Goal: Task Accomplishment & Management: Complete application form

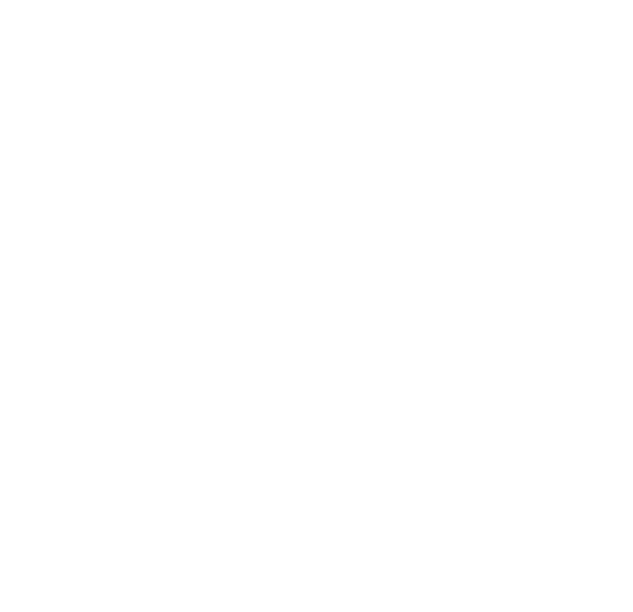
select select "Song"
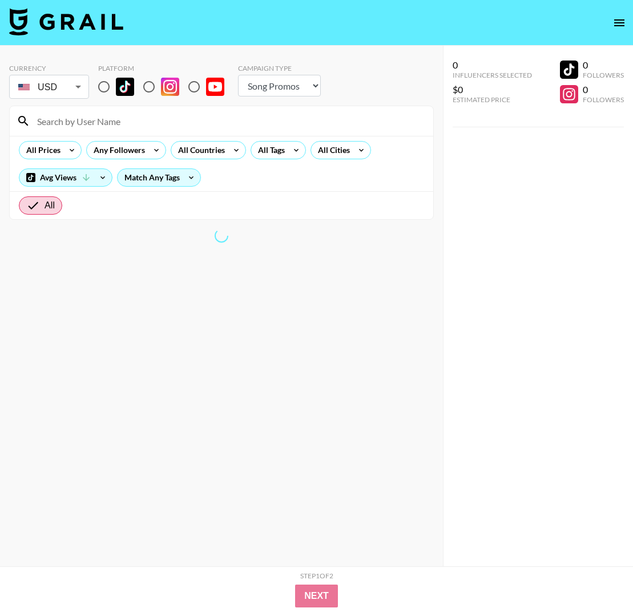
click at [626, 24] on icon "open drawer" at bounding box center [620, 23] width 14 height 14
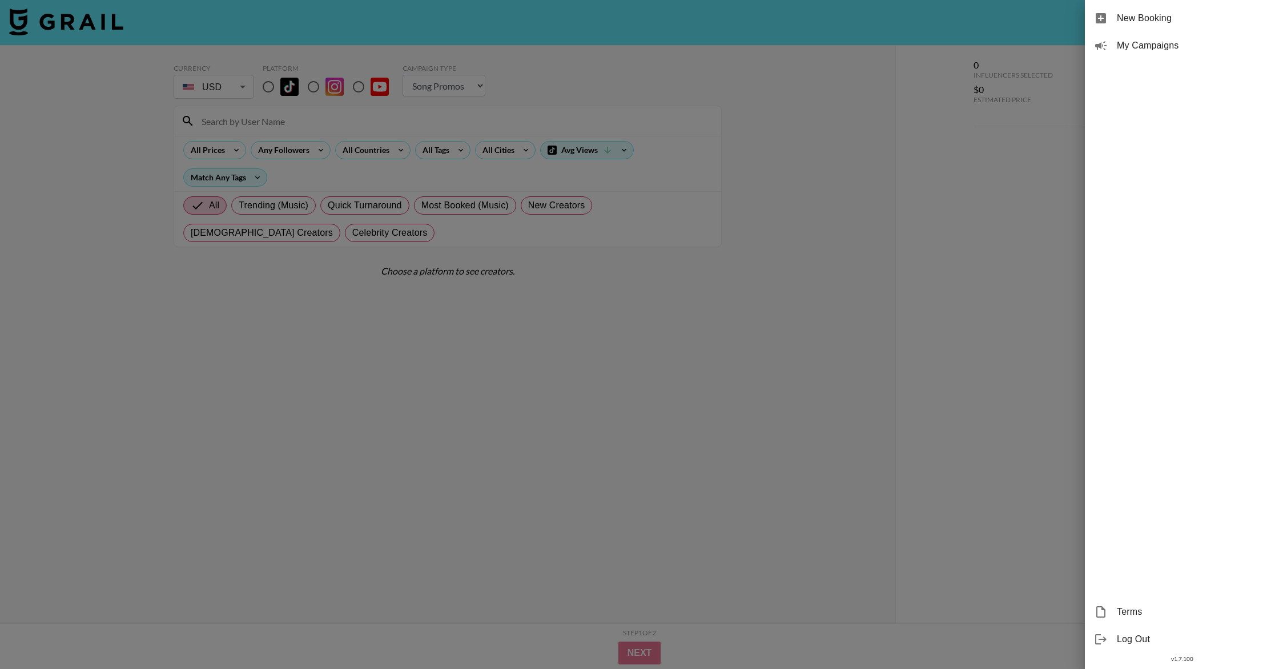
click at [633, 156] on div at bounding box center [639, 334] width 1279 height 669
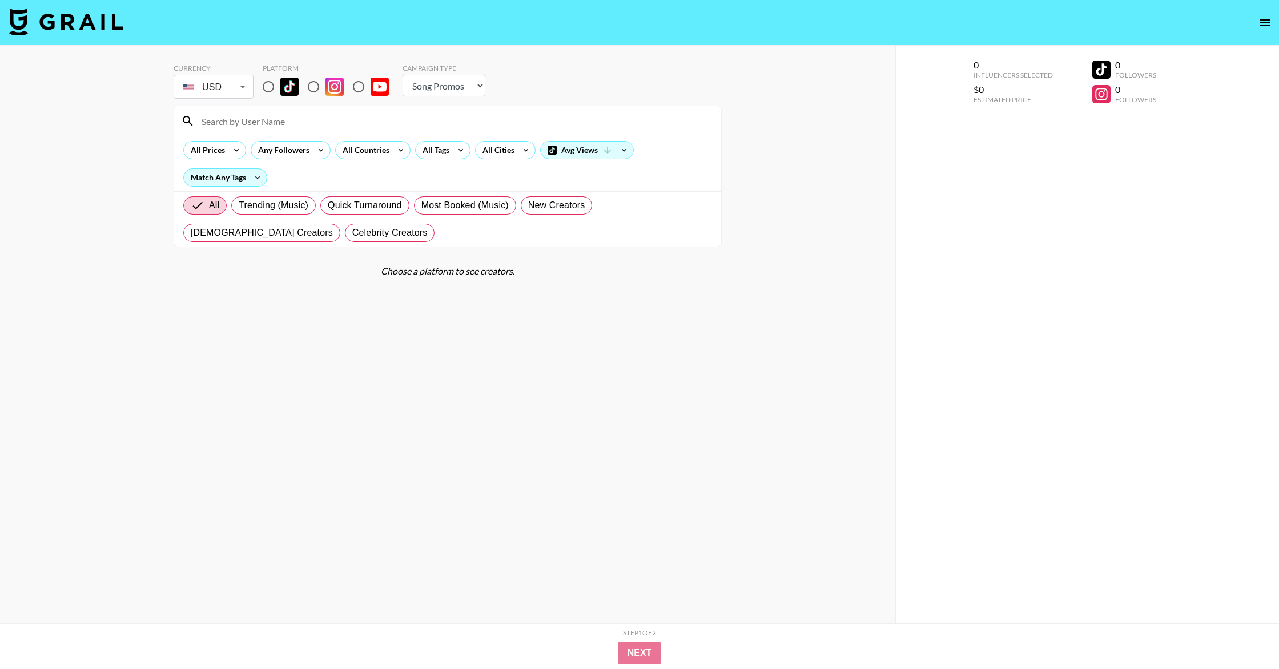
click at [257, 119] on input at bounding box center [455, 121] width 520 height 18
click at [266, 86] on input "radio" at bounding box center [268, 87] width 24 height 24
radio input "true"
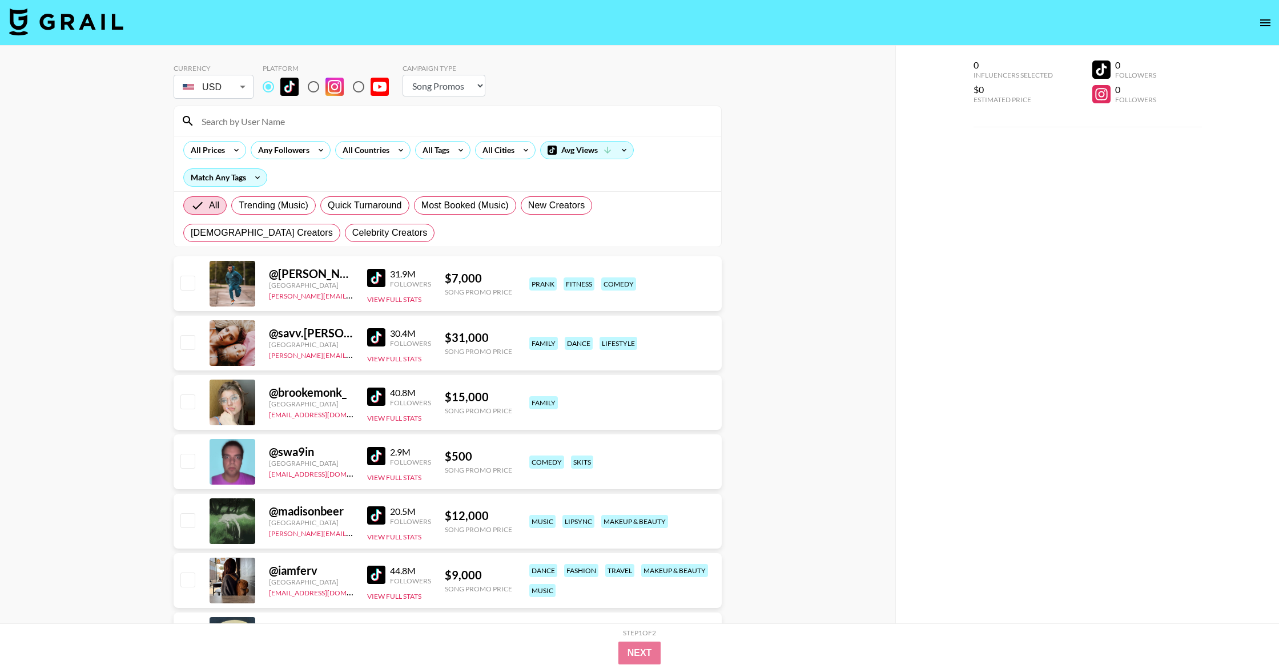
click at [225, 127] on input at bounding box center [455, 121] width 520 height 18
type input "h"
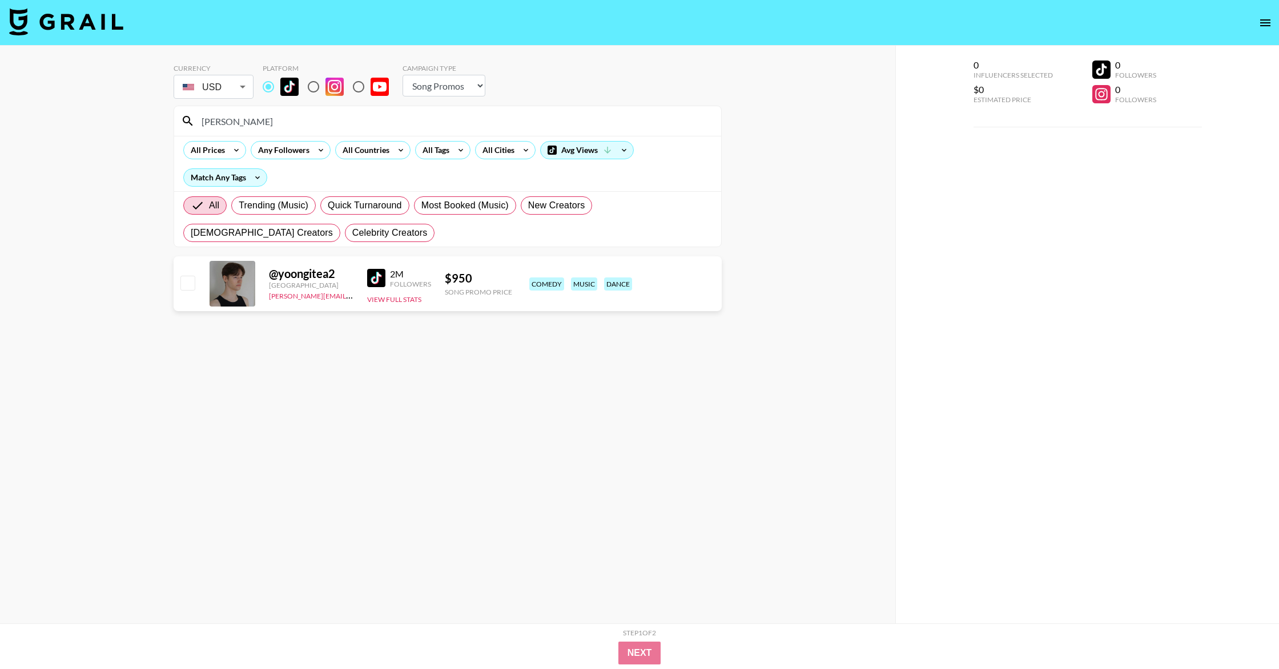
type input "[PERSON_NAME]"
click at [188, 277] on input "checkbox" at bounding box center [187, 283] width 14 height 14
checkbox input "true"
drag, startPoint x: 241, startPoint y: 123, endPoint x: 189, endPoint y: 122, distance: 52.5
click at [188, 122] on div "[PERSON_NAME]" at bounding box center [447, 121] width 547 height 30
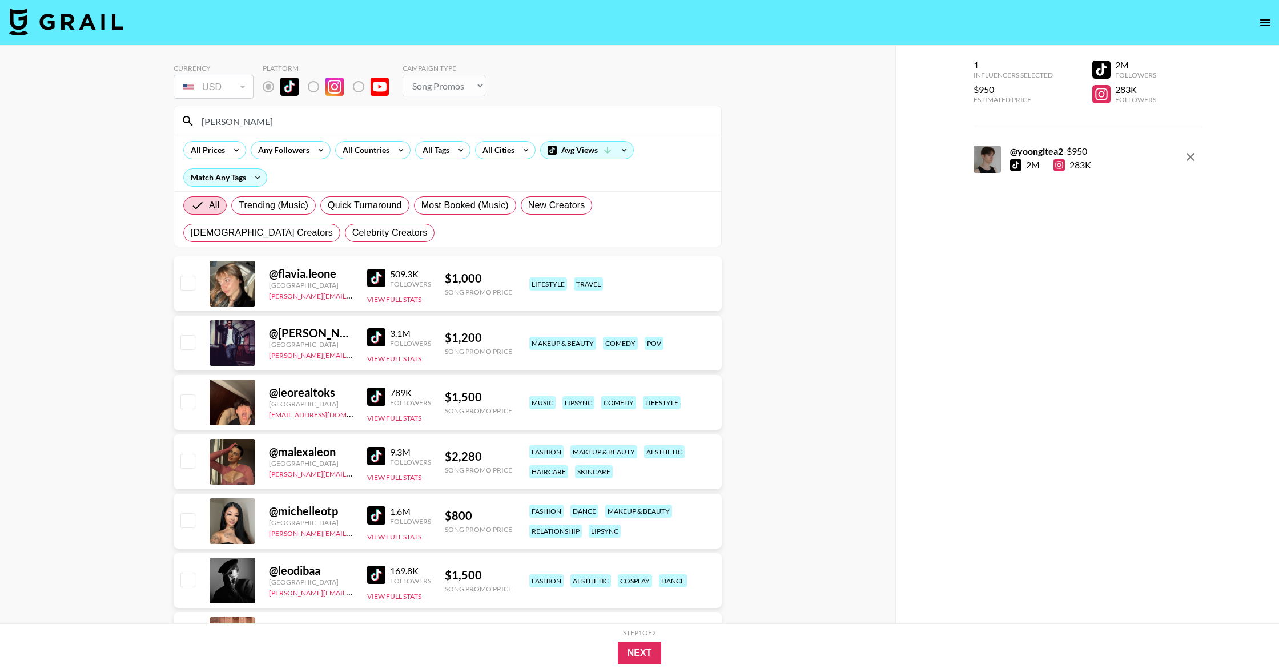
type input "[PERSON_NAME]"
click at [187, 586] on input "checkbox" at bounding box center [187, 580] width 14 height 14
checkbox input "true"
click at [633, 194] on div at bounding box center [986, 195] width 27 height 27
click at [380, 573] on img at bounding box center [376, 575] width 18 height 18
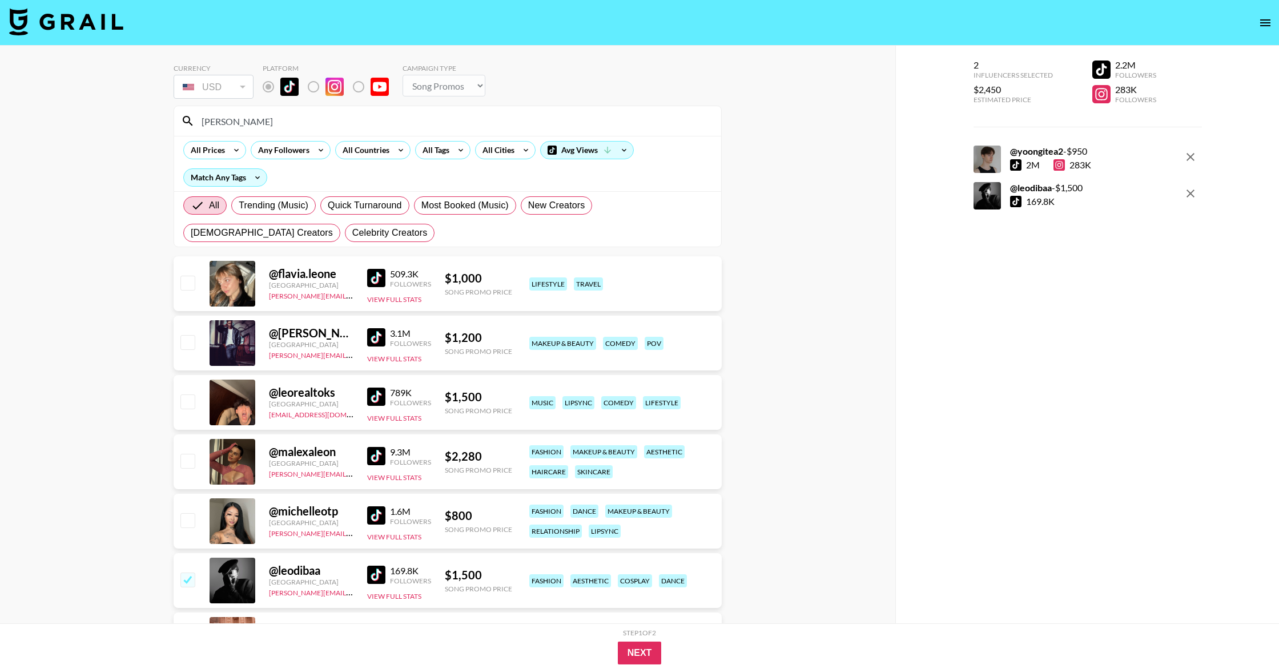
click at [347, 123] on input "[PERSON_NAME]" at bounding box center [455, 121] width 520 height 18
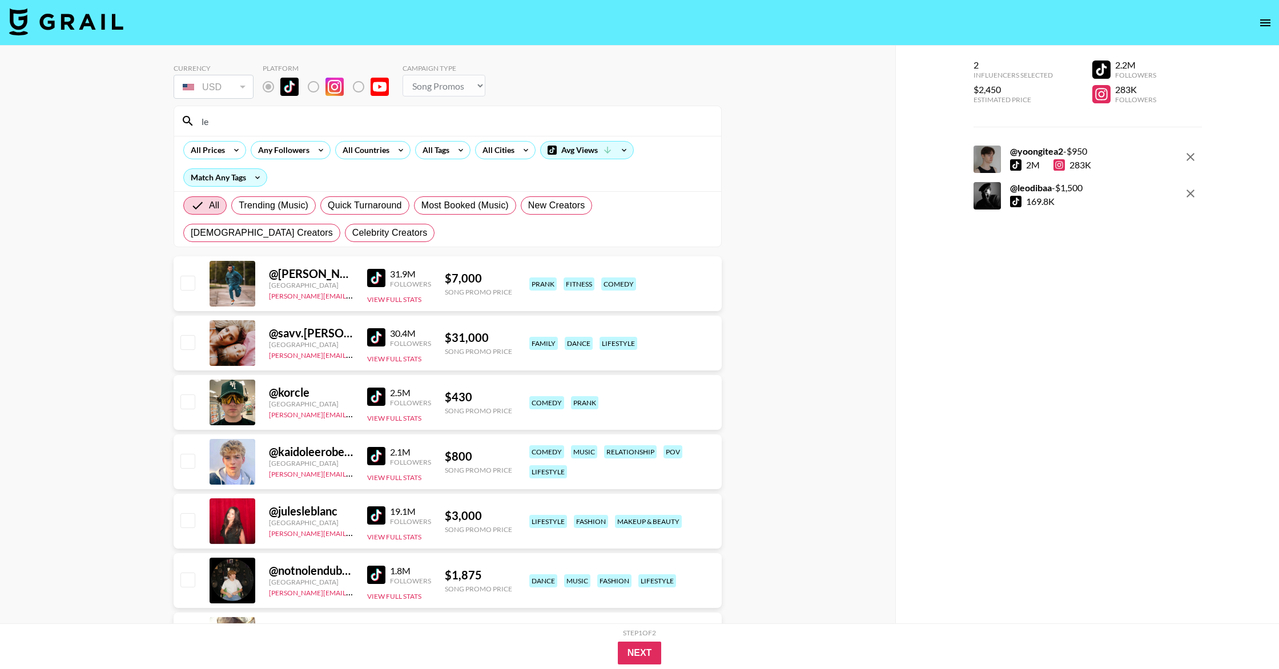
type input "l"
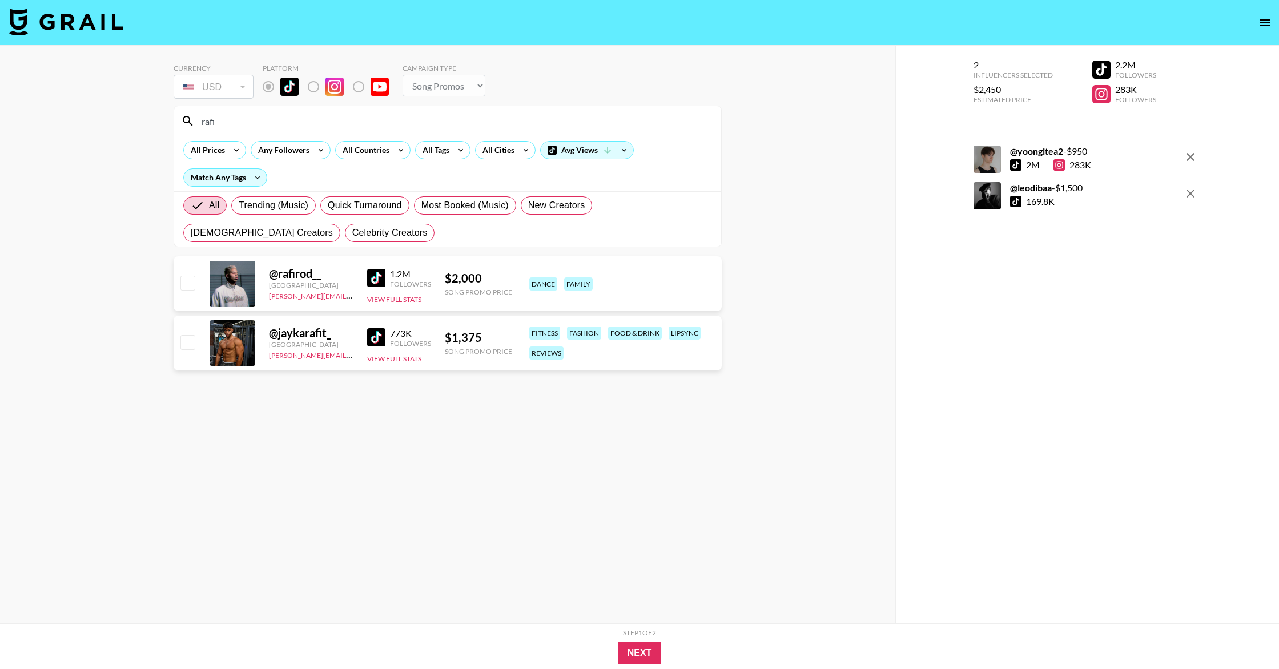
type input "rafi"
click at [373, 280] on img at bounding box center [376, 278] width 18 height 18
click at [186, 284] on input "checkbox" at bounding box center [187, 283] width 14 height 14
checkbox input "true"
click at [234, 120] on input "rafi" at bounding box center [455, 121] width 520 height 18
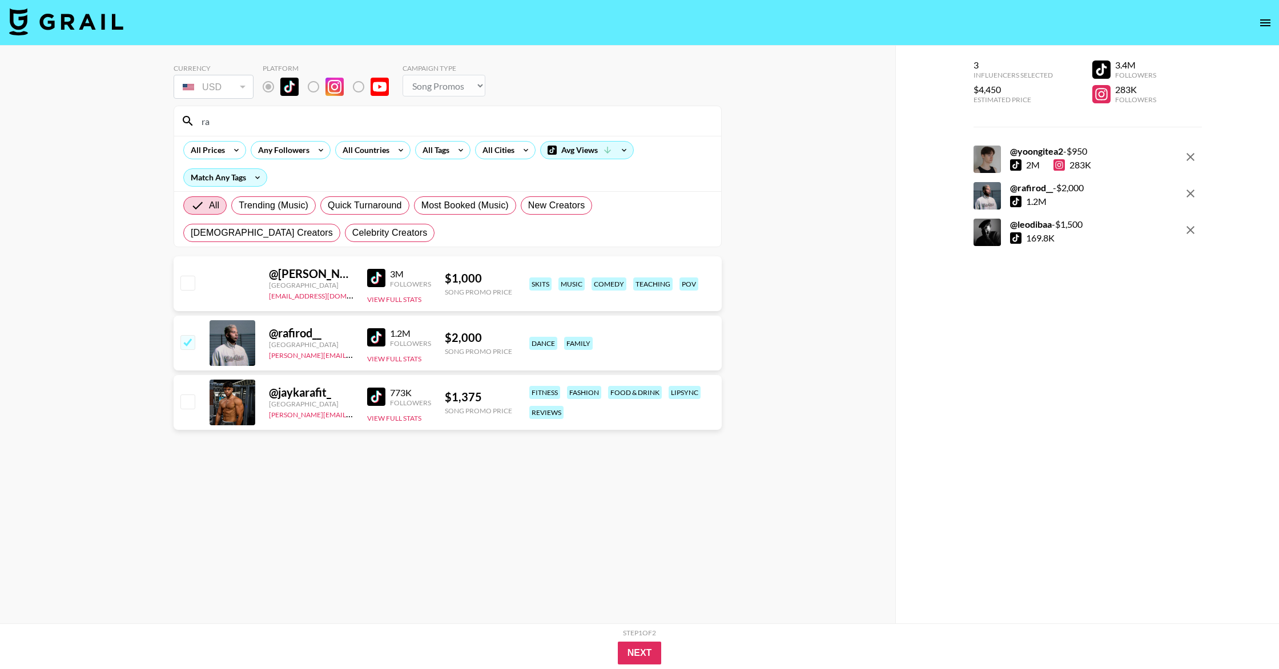
type input "r"
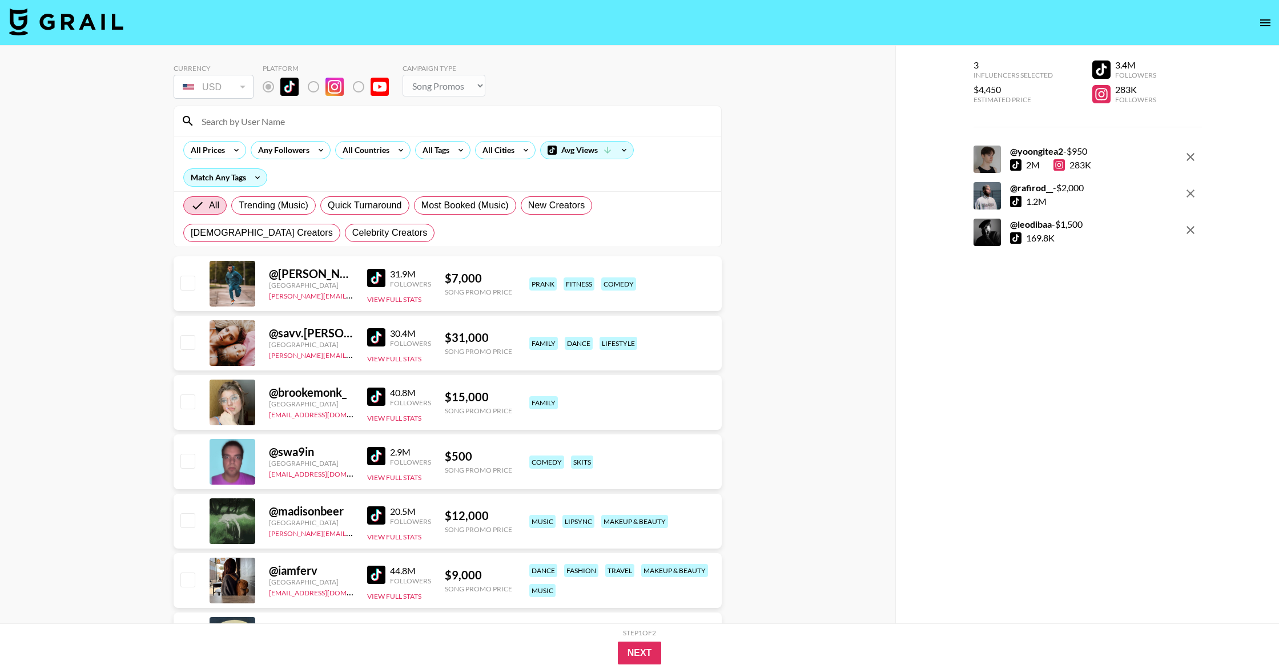
type input "c"
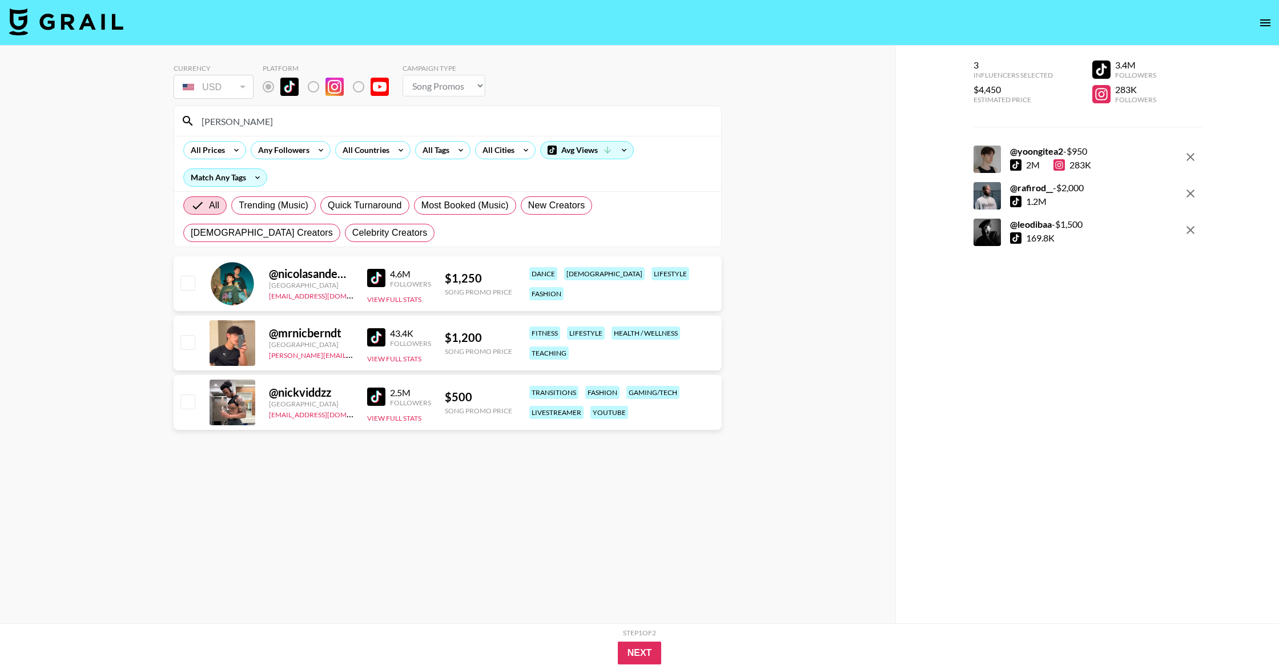
type input "[PERSON_NAME]"
click at [380, 273] on img at bounding box center [376, 278] width 18 height 18
click at [190, 280] on input "checkbox" at bounding box center [187, 283] width 14 height 14
checkbox input "true"
drag, startPoint x: 264, startPoint y: 126, endPoint x: 182, endPoint y: 119, distance: 81.9
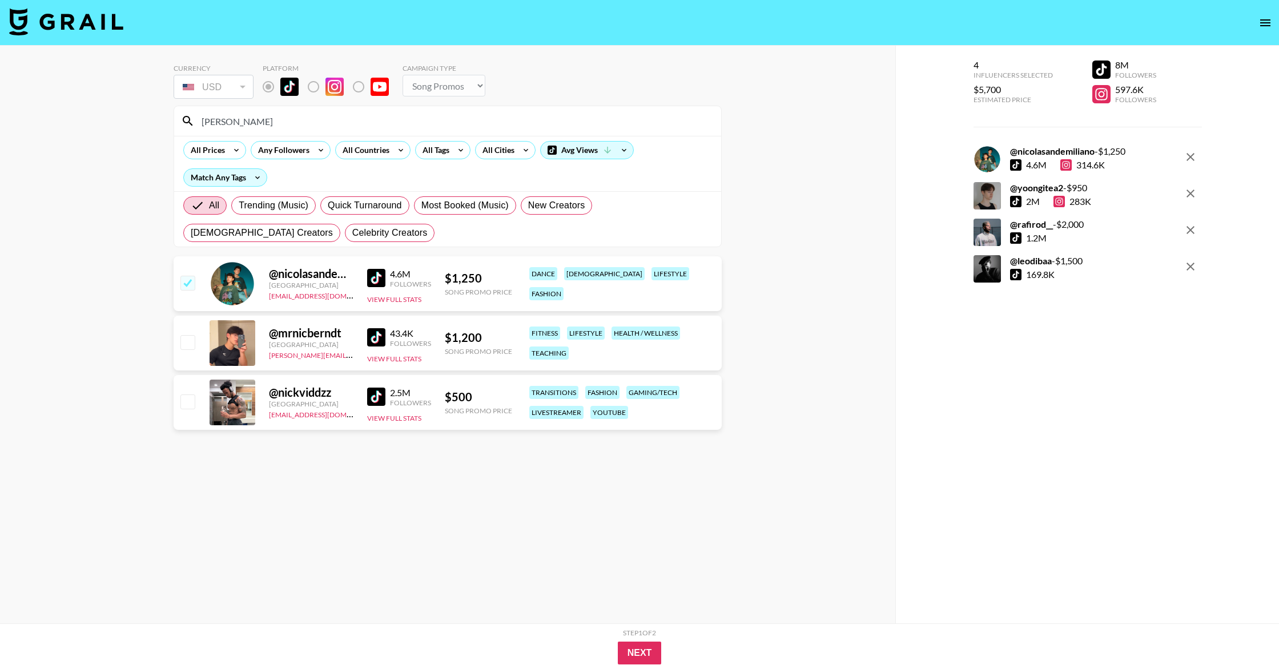
click at [182, 119] on div "[PERSON_NAME]" at bounding box center [447, 121] width 547 height 30
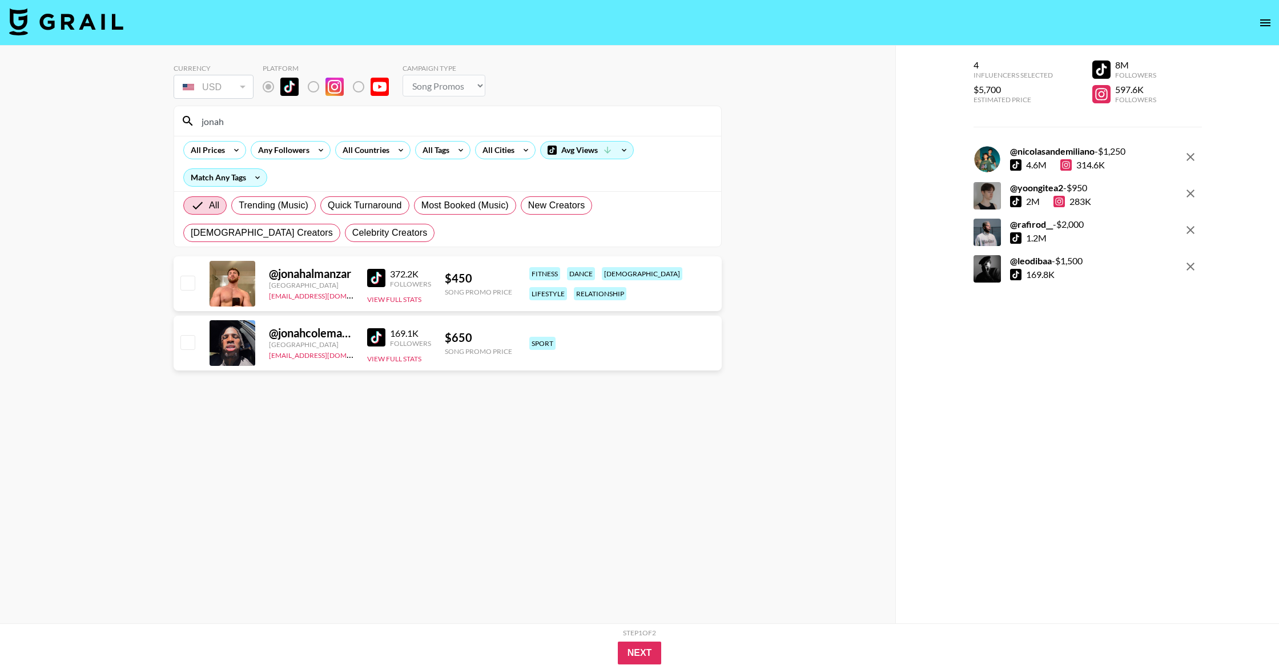
type input "jonah"
click at [369, 284] on img at bounding box center [376, 278] width 18 height 18
click at [192, 283] on input "checkbox" at bounding box center [187, 283] width 14 height 14
checkbox input "true"
drag, startPoint x: 267, startPoint y: 120, endPoint x: 76, endPoint y: 121, distance: 190.7
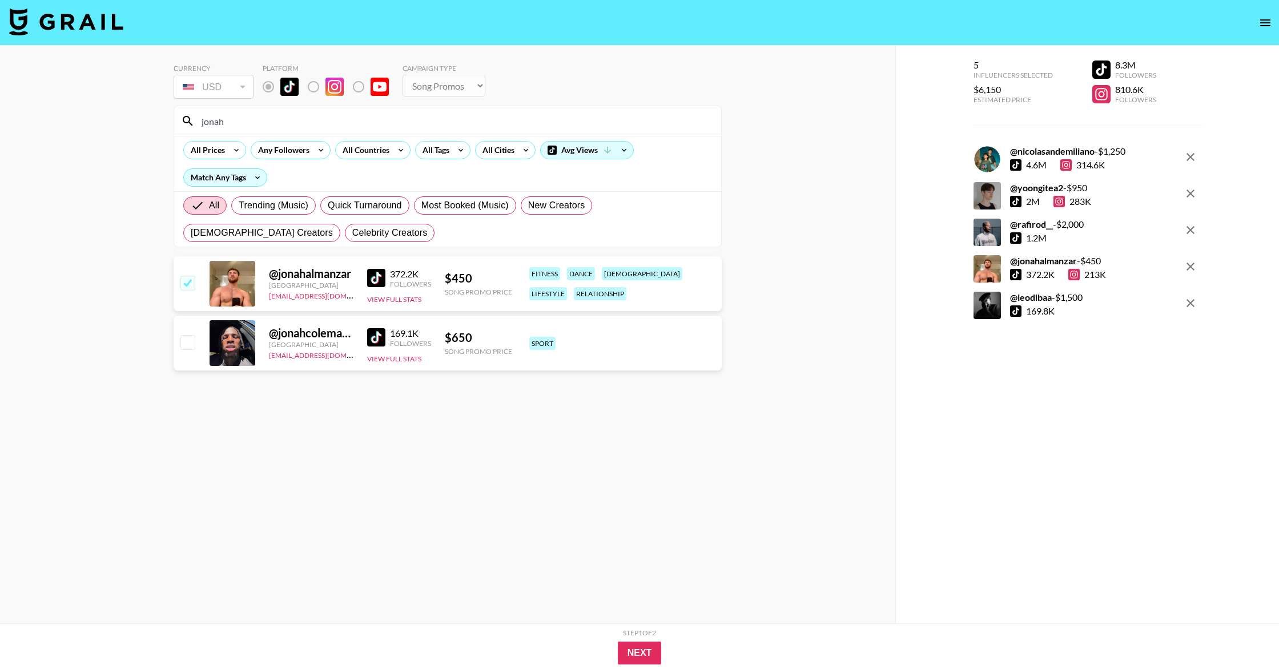
click at [72, 120] on div "Currency USD USD ​ Platform Campaign Type Choose Type... Song Promos Brand Prom…" at bounding box center [447, 357] width 895 height 623
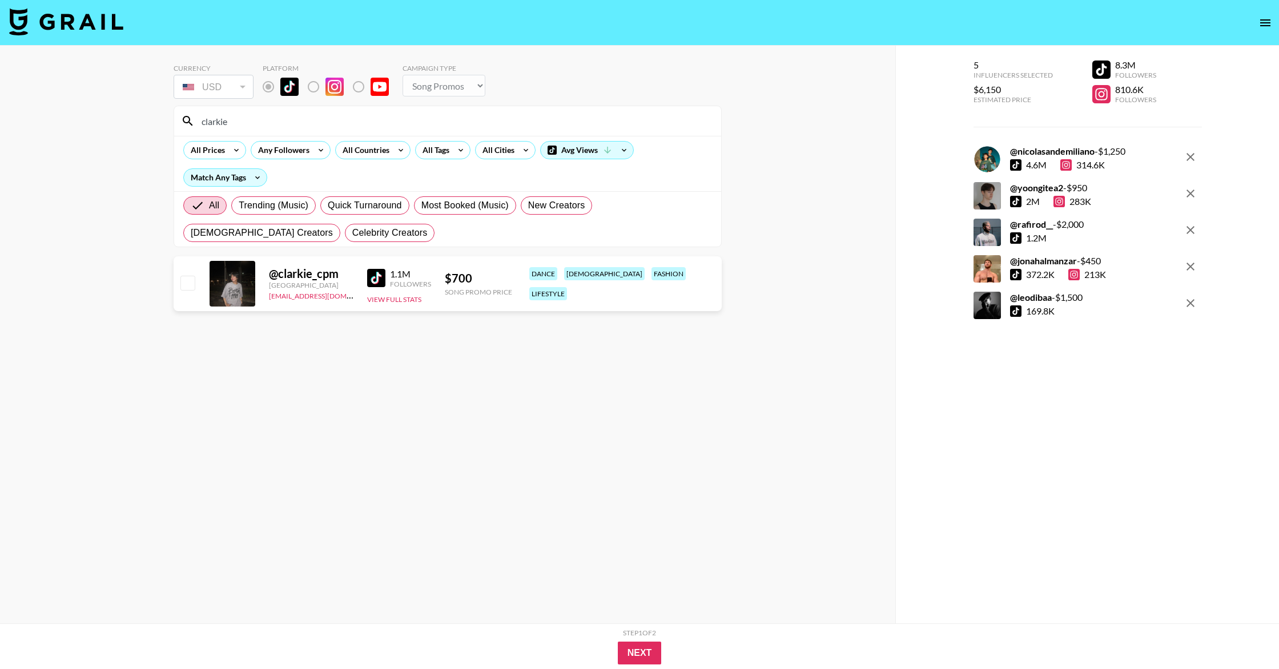
type input "clarkie"
click at [186, 282] on input "checkbox" at bounding box center [187, 283] width 14 height 14
checkbox input "true"
drag, startPoint x: 249, startPoint y: 123, endPoint x: 162, endPoint y: 123, distance: 86.8
click at [160, 123] on div "Currency USD USD ​ Platform Campaign Type Choose Type... Song Promos Brand Prom…" at bounding box center [447, 357] width 895 height 623
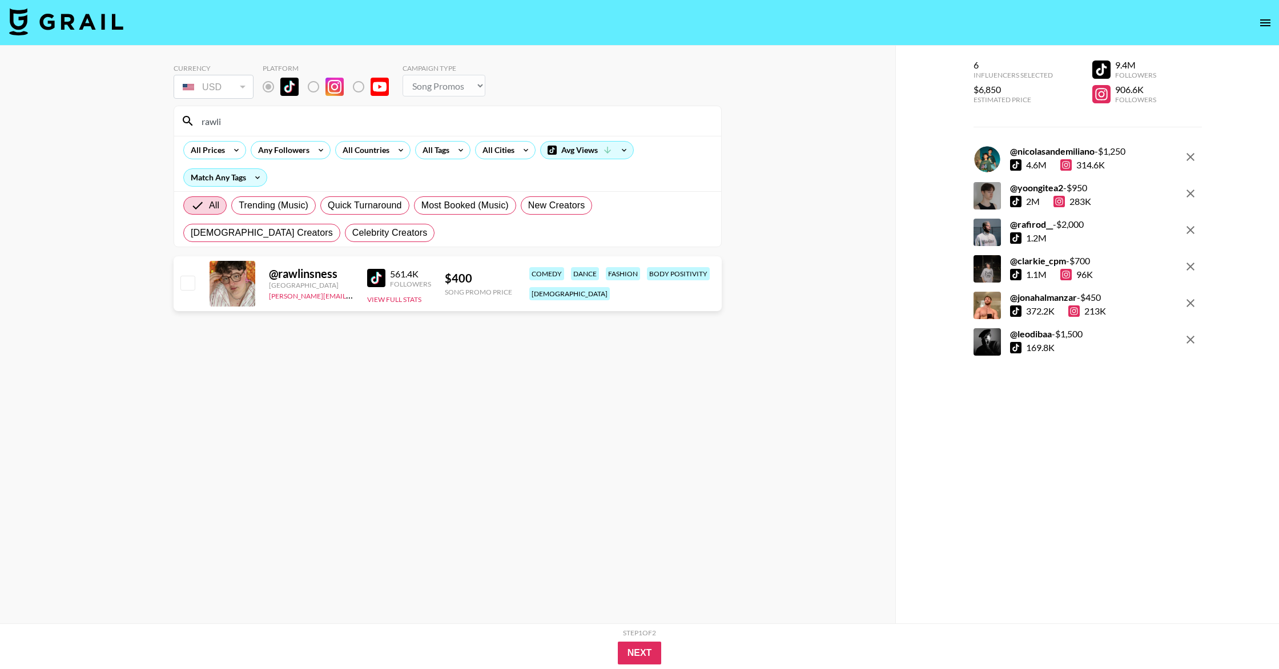
type input "rawli"
click at [182, 283] on input "checkbox" at bounding box center [187, 283] width 14 height 14
checkbox input "true"
drag, startPoint x: 502, startPoint y: 116, endPoint x: 172, endPoint y: 119, distance: 330.0
click at [172, 119] on div "Currency USD USD ​ Platform Campaign Type Choose Type... Song Promos Brand Prom…" at bounding box center [447, 357] width 895 height 623
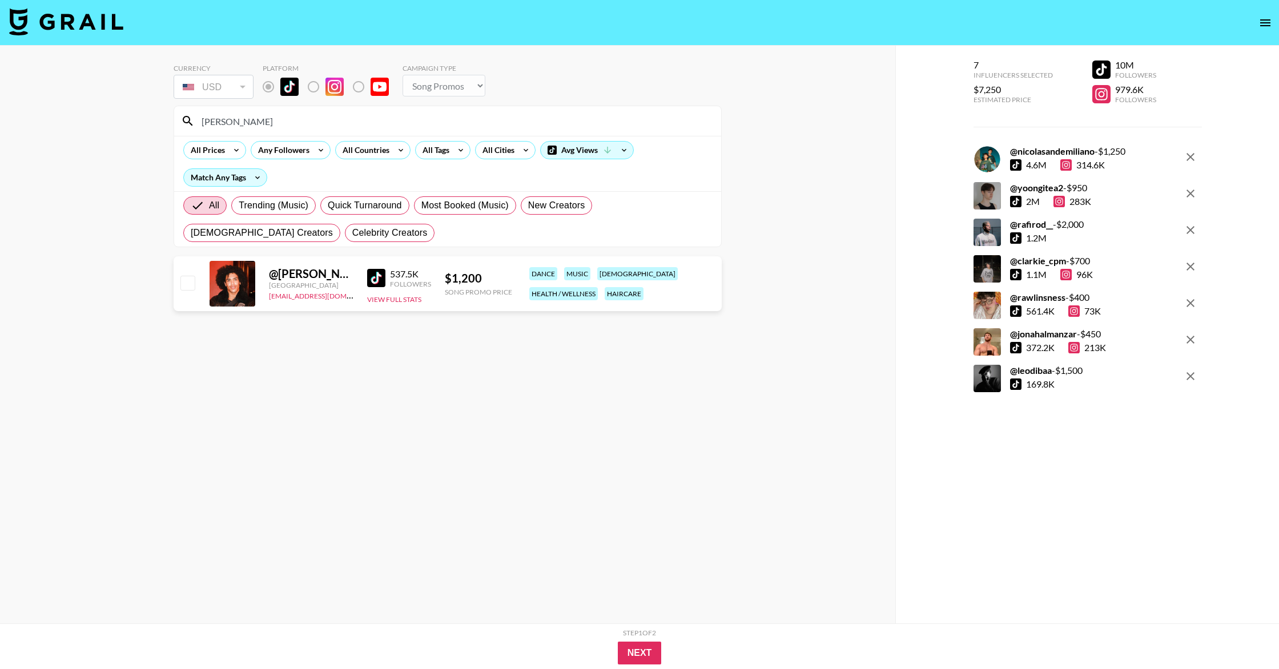
type input "[PERSON_NAME]"
click at [381, 274] on img at bounding box center [376, 278] width 18 height 18
click at [187, 281] on input "checkbox" at bounding box center [187, 283] width 14 height 14
checkbox input "true"
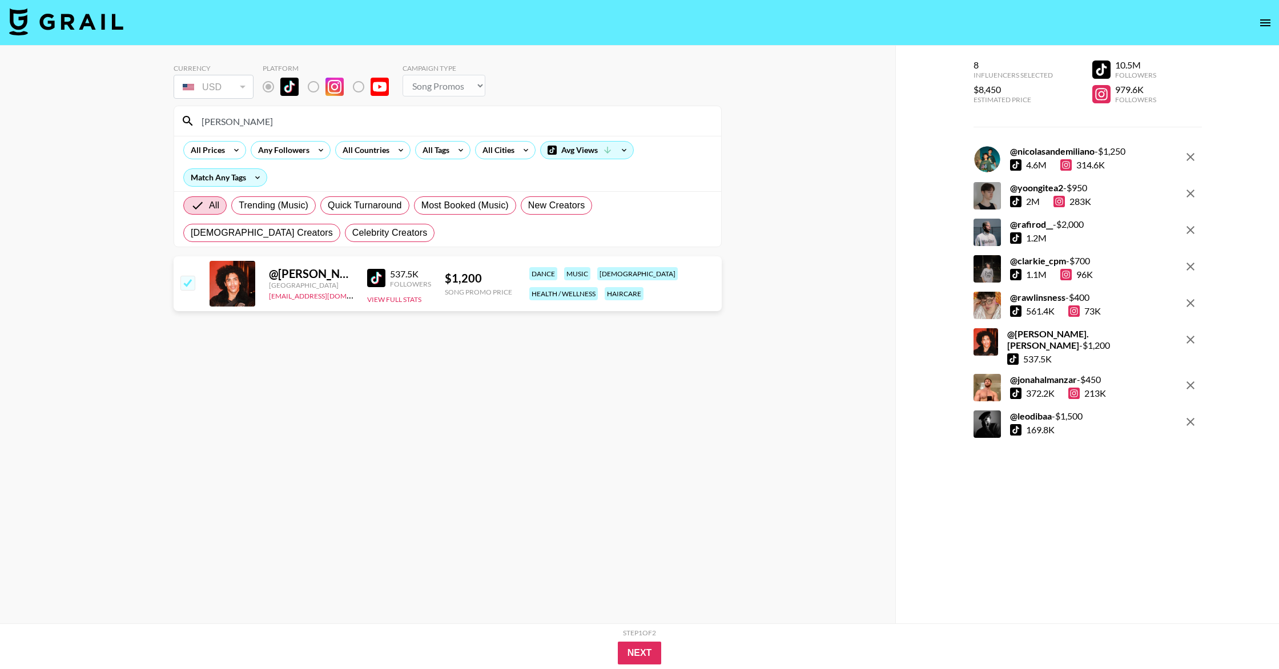
drag, startPoint x: 454, startPoint y: 122, endPoint x: 158, endPoint y: 114, distance: 295.8
click at [158, 114] on div "Currency USD USD ​ Platform Campaign Type Choose Type... Song Promos Brand Prom…" at bounding box center [447, 357] width 895 height 623
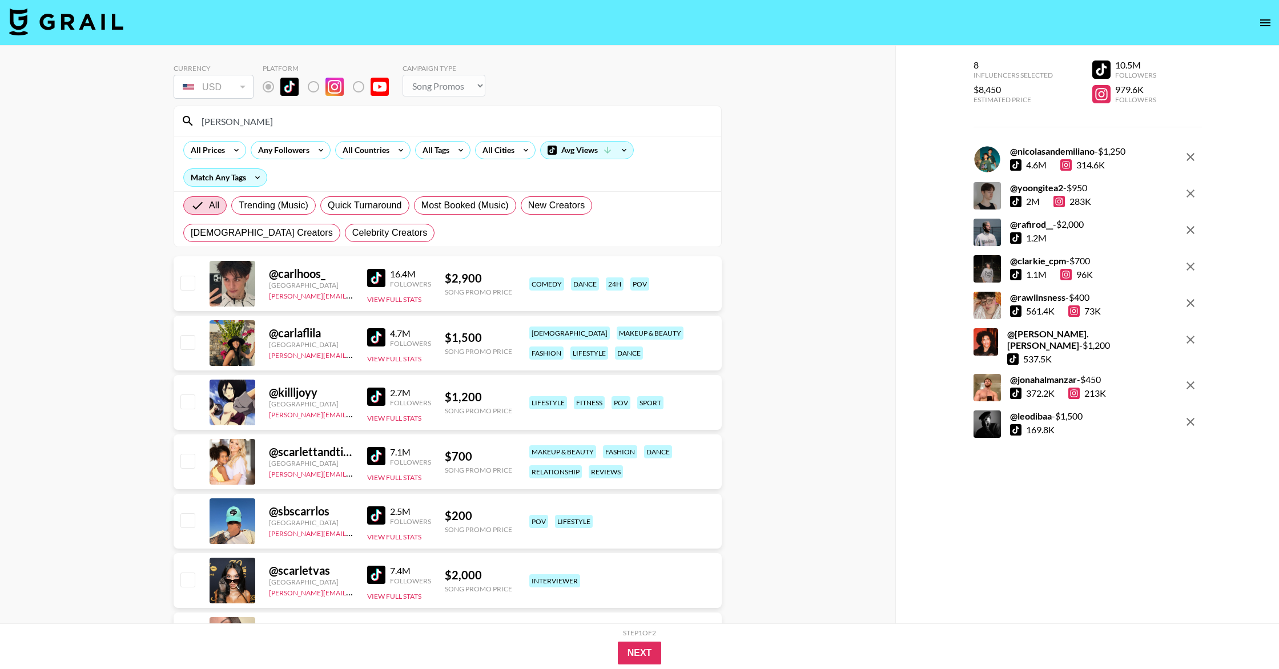
click at [373, 278] on img at bounding box center [376, 278] width 18 height 18
click at [281, 124] on input "[PERSON_NAME]" at bounding box center [455, 121] width 520 height 18
drag, startPoint x: 281, startPoint y: 124, endPoint x: 111, endPoint y: 121, distance: 170.1
click at [111, 121] on div "Currency USD USD ​ Platform Campaign Type Choose Type... Song Promos Brand Prom…" at bounding box center [447, 610] width 895 height 1129
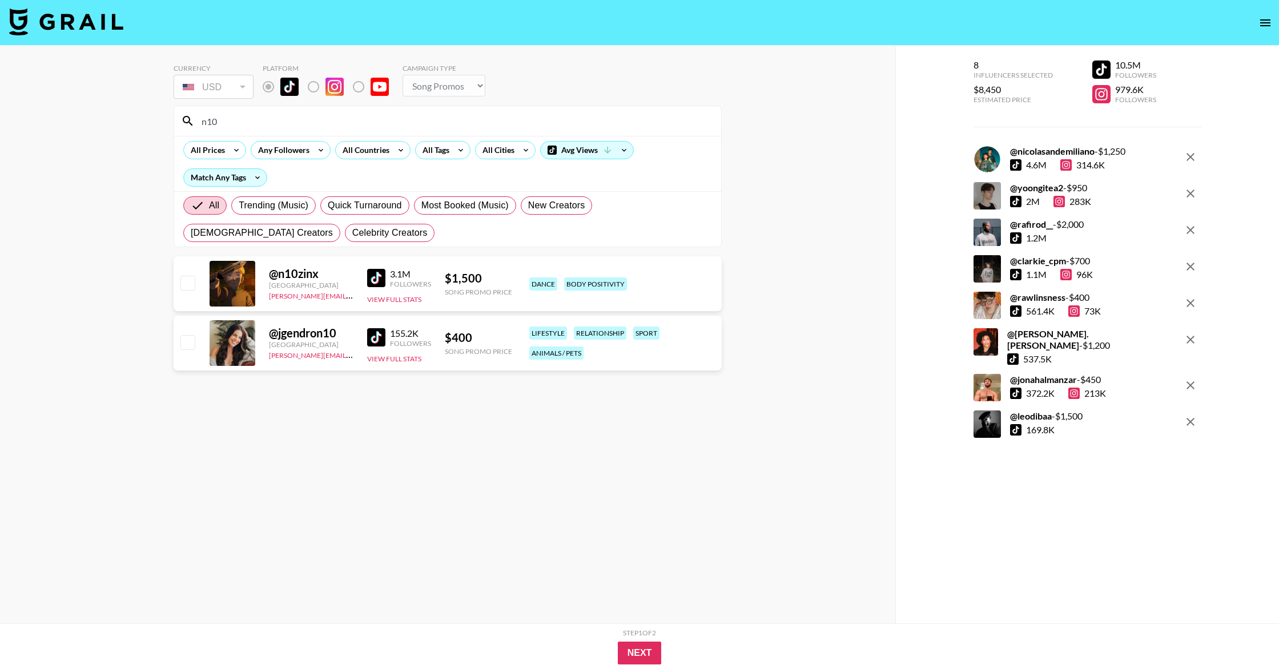
click at [384, 269] on img at bounding box center [376, 278] width 18 height 18
drag, startPoint x: 289, startPoint y: 121, endPoint x: 178, endPoint y: 119, distance: 111.3
click at [178, 119] on div "n10" at bounding box center [447, 121] width 547 height 30
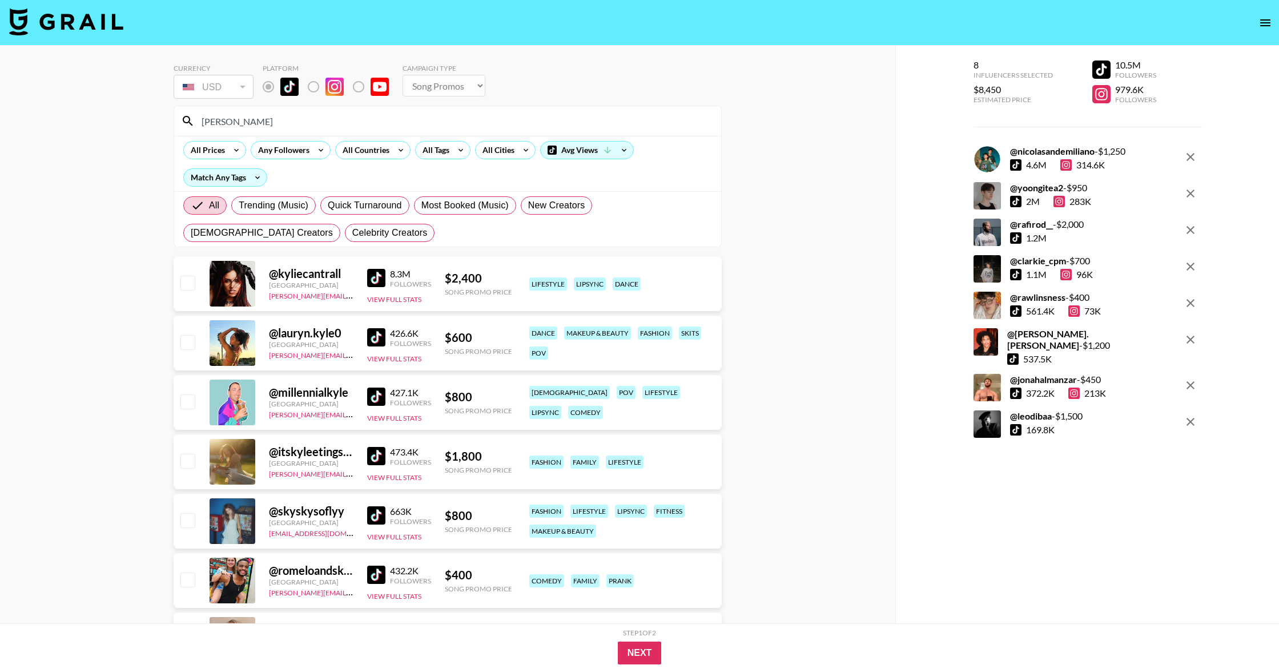
type input "[PERSON_NAME]"
click at [384, 336] on img at bounding box center [376, 337] width 18 height 18
click at [186, 281] on input "checkbox" at bounding box center [187, 283] width 14 height 14
checkbox input "true"
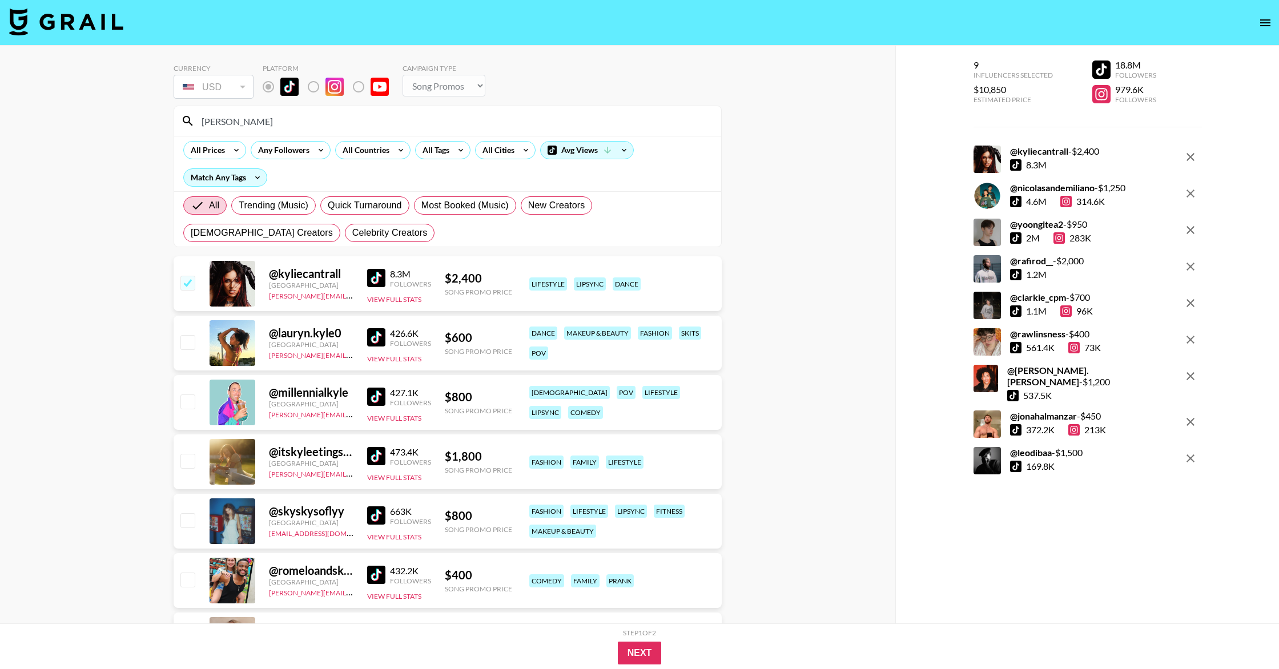
drag, startPoint x: 265, startPoint y: 115, endPoint x: 162, endPoint y: 117, distance: 102.8
click at [162, 117] on div "Currency USD USD ​ Platform Campaign Type Choose Type... Song Promos Brand Prom…" at bounding box center [447, 373] width 895 height 654
drag, startPoint x: 259, startPoint y: 110, endPoint x: 216, endPoint y: 127, distance: 45.6
click at [216, 127] on div "[PERSON_NAME]" at bounding box center [447, 121] width 547 height 30
drag, startPoint x: 216, startPoint y: 127, endPoint x: 191, endPoint y: 125, distance: 25.8
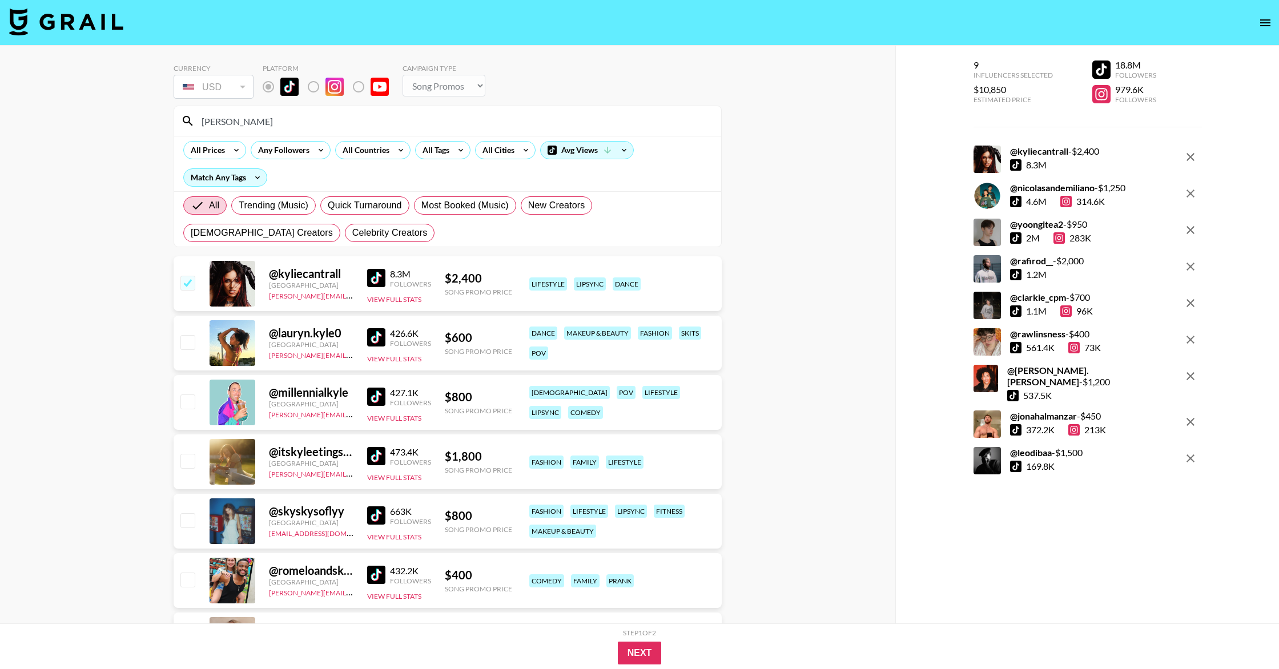
click at [188, 125] on div "[PERSON_NAME]" at bounding box center [447, 121] width 547 height 30
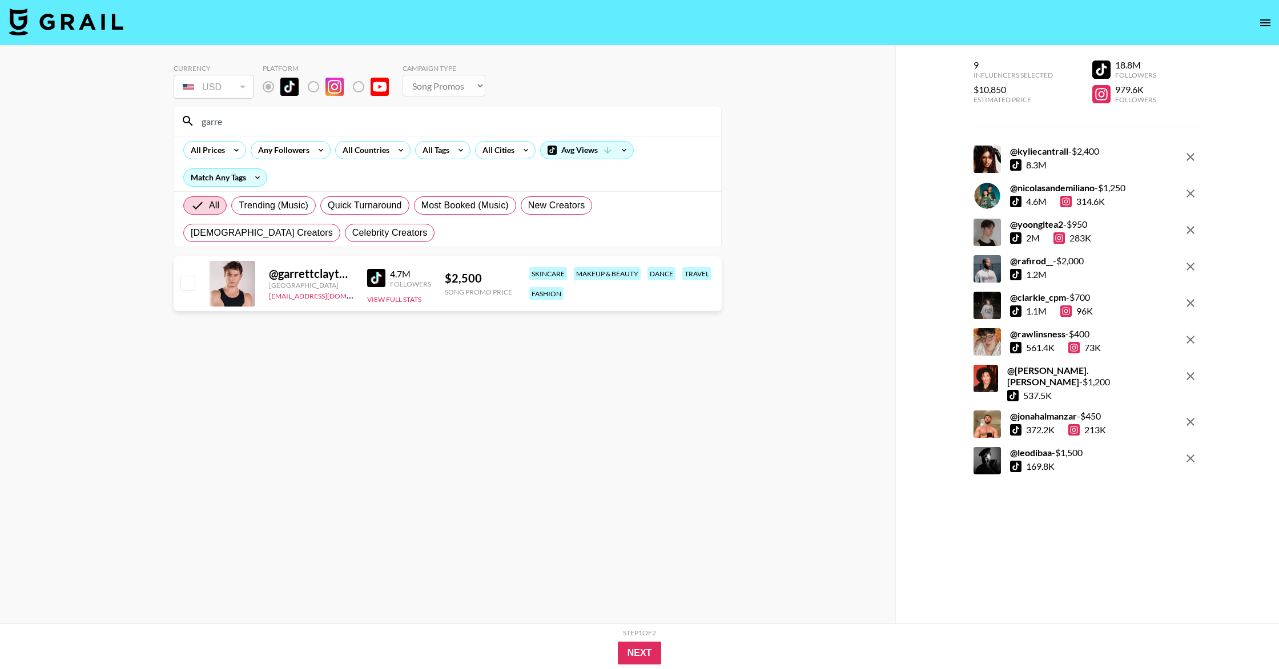
type input "garre"
click at [376, 279] on img at bounding box center [376, 278] width 18 height 18
click at [188, 291] on div at bounding box center [187, 283] width 18 height 19
click at [183, 281] on input "checkbox" at bounding box center [187, 283] width 14 height 14
checkbox input "true"
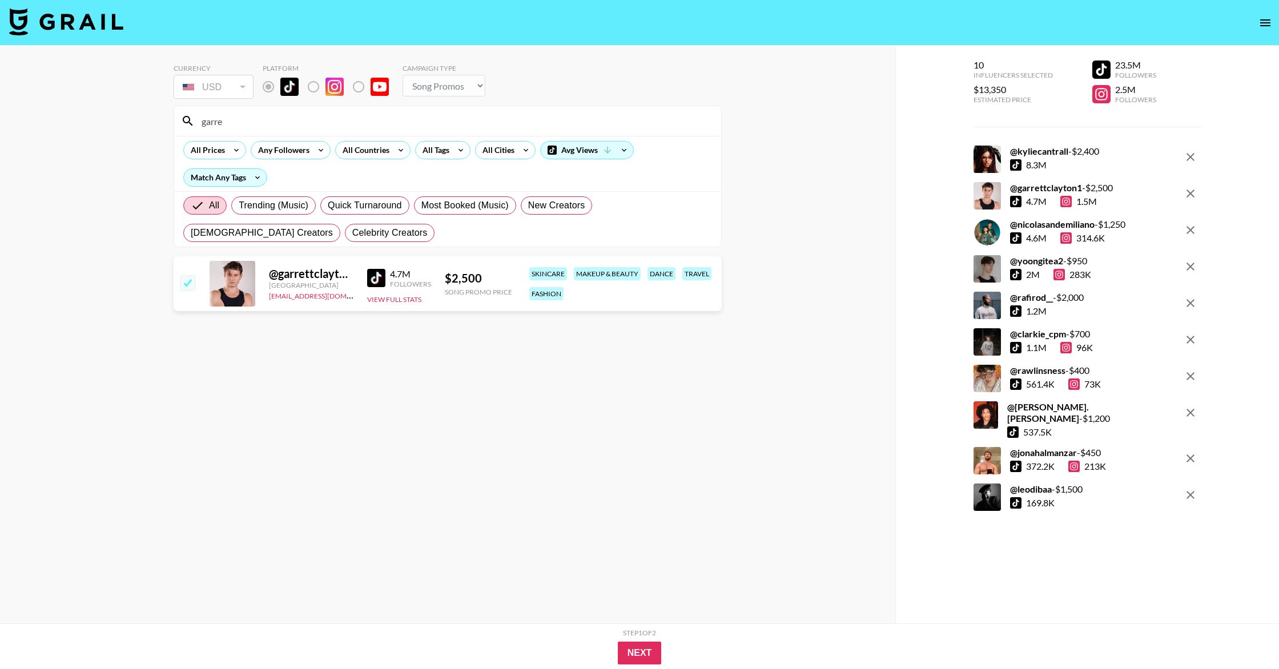
click at [633, 304] on icon "remove" at bounding box center [1190, 303] width 14 height 14
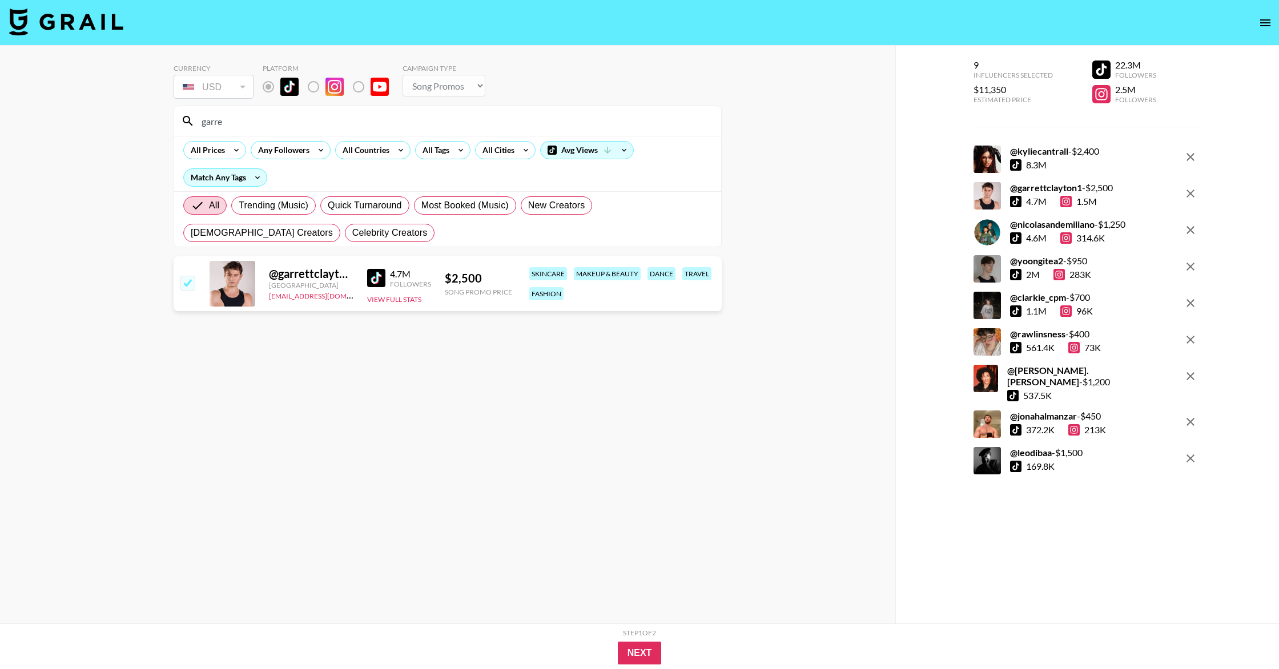
click at [285, 120] on input "garre" at bounding box center [455, 121] width 520 height 18
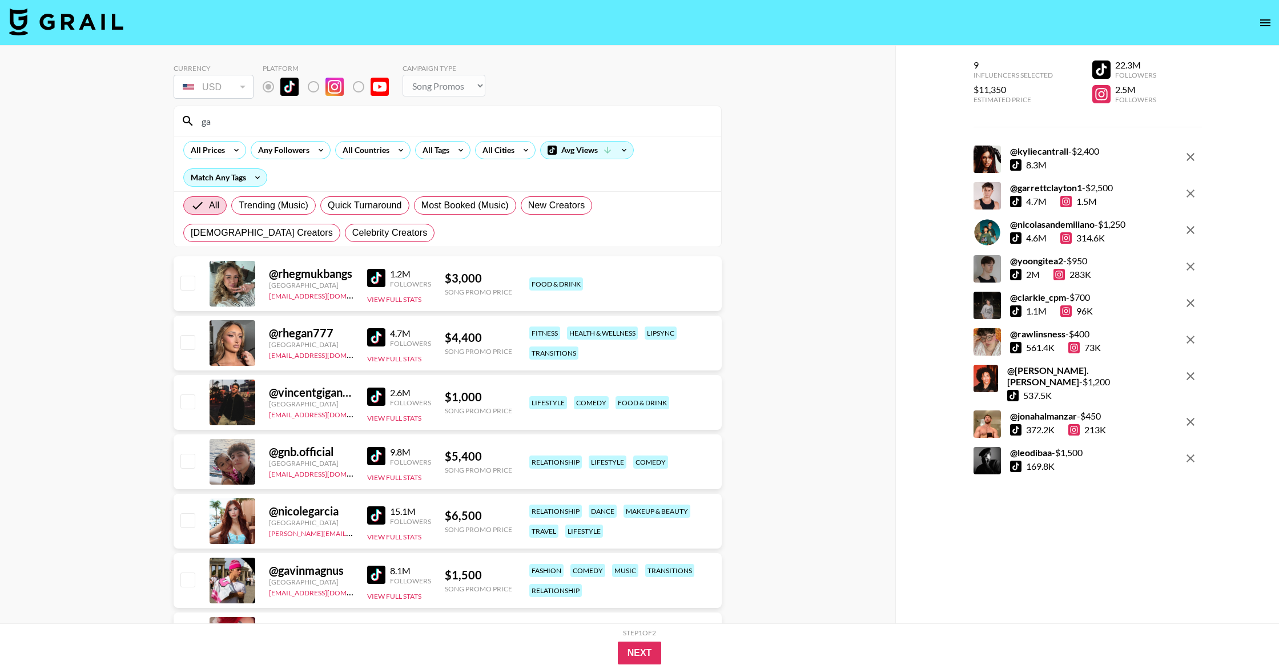
type input "g"
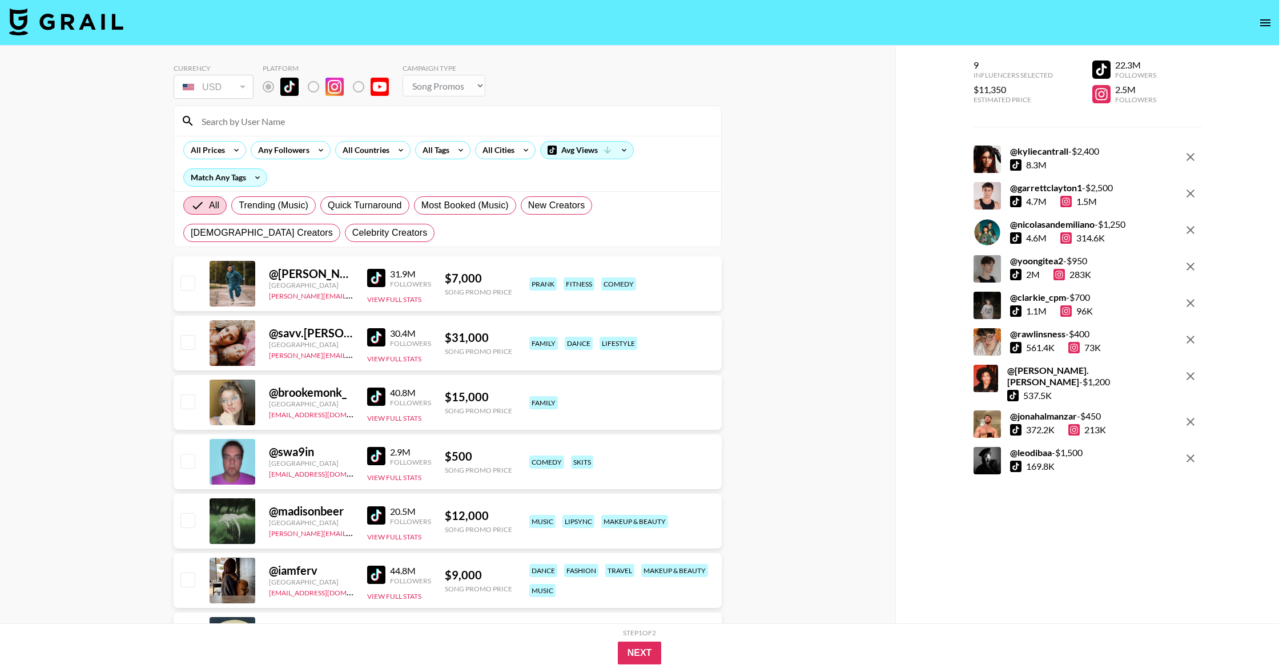
click at [633, 611] on button "Next" at bounding box center [640, 653] width 44 height 23
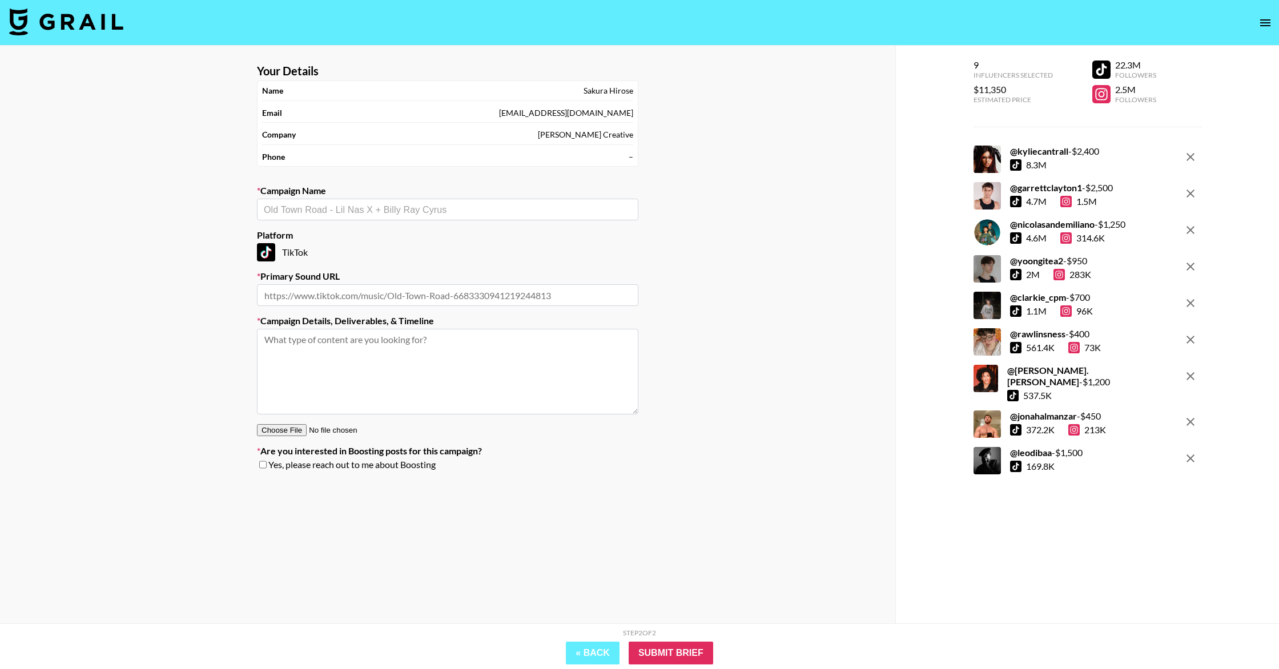
click at [381, 211] on input "text" at bounding box center [448, 209] width 368 height 13
paste input "GALA - Promo 1 (Dance Clip A)"
type input "GALA - Promo 1 (Dance Clip A)"
click at [157, 290] on div "Your Details Name [PERSON_NAME] Email [EMAIL_ADDRESS][DOMAIN_NAME] Company [PER…" at bounding box center [447, 357] width 895 height 623
click at [305, 345] on textarea at bounding box center [447, 372] width 381 height 86
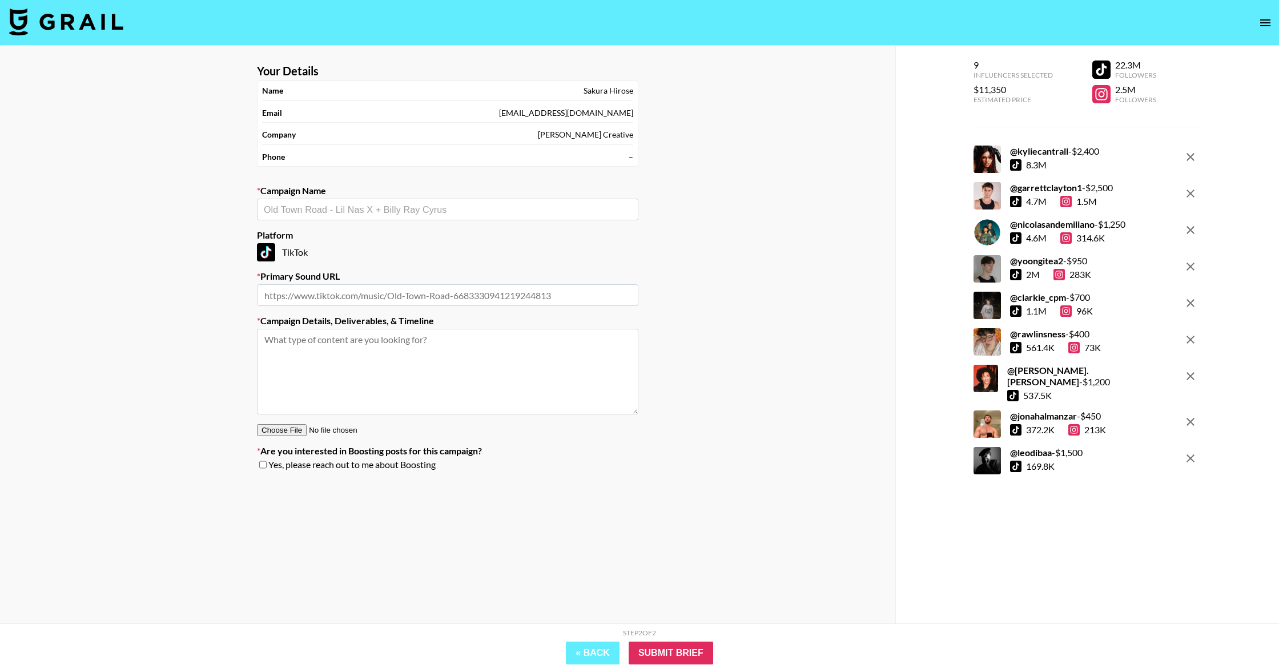
paste textarea "Content Type: Dance Cover of GALA’s hook (please receive the reference video fr…"
click at [279, 400] on textarea "Content Type: Dance Cover of GALA’s hook (please receive the reference video fr…" at bounding box center [447, 372] width 381 height 86
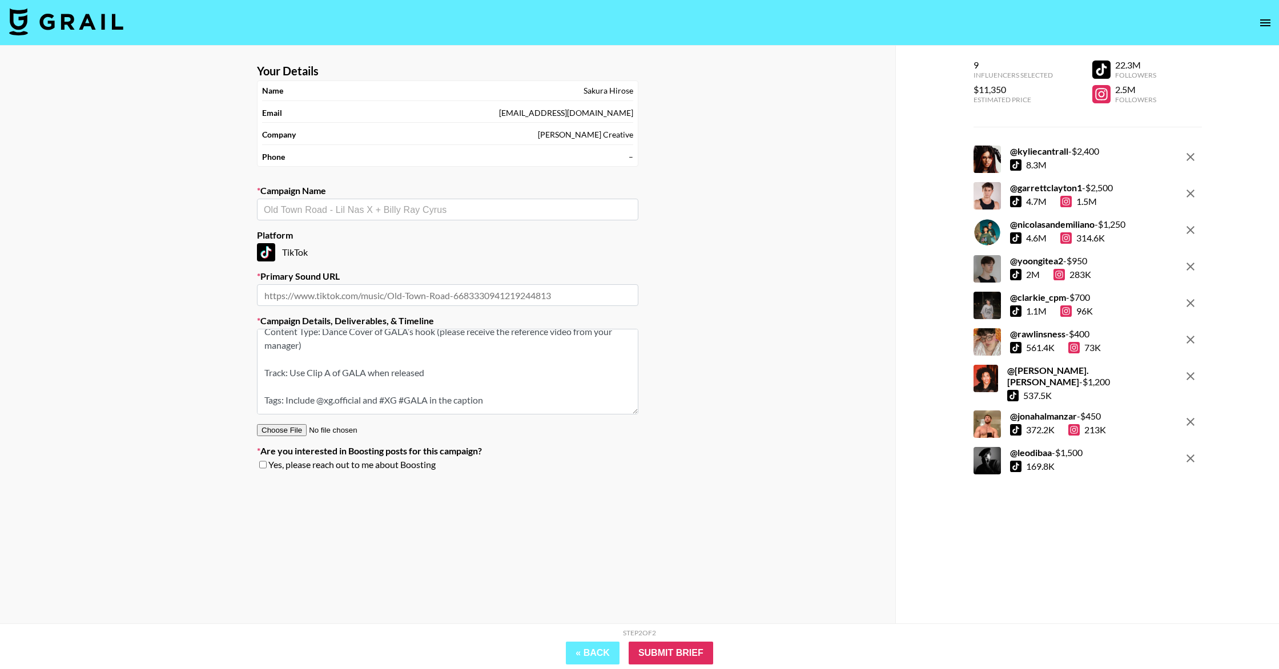
scroll to position [0, 0]
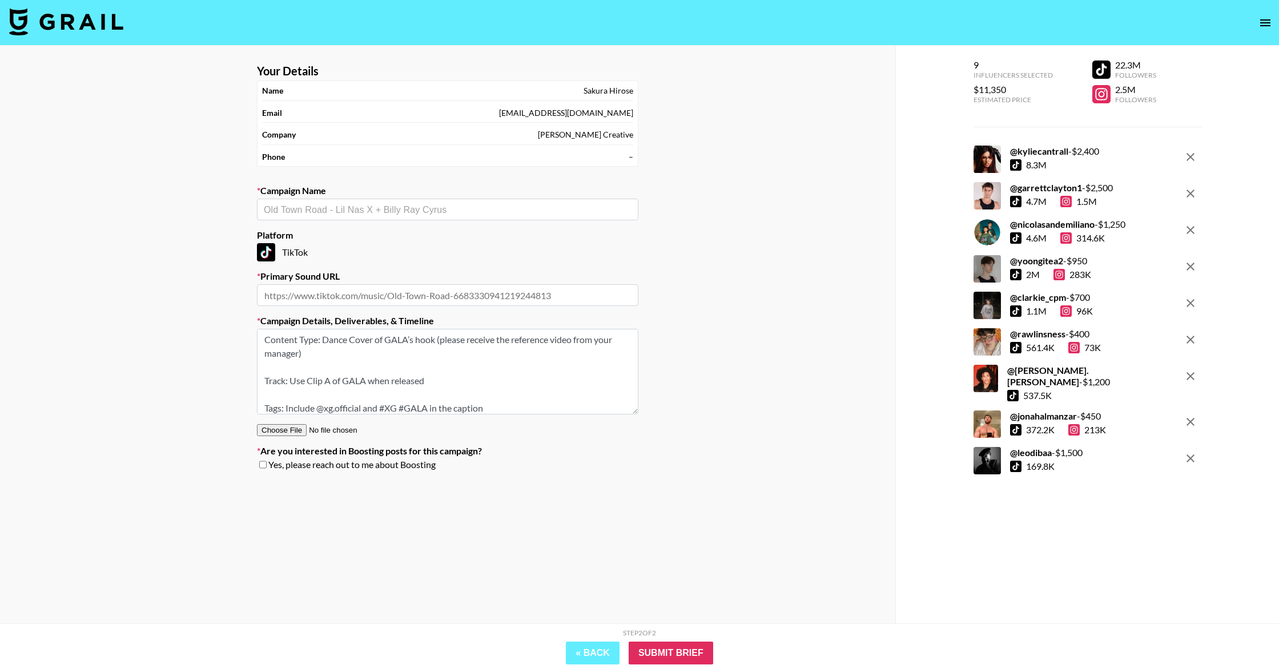
click at [577, 341] on textarea "Content Type: Dance Cover of GALA’s hook (please receive the reference video fr…" at bounding box center [447, 372] width 381 height 86
click at [414, 357] on textarea "Content Type: Dance Cover of GALA’s hook (please receive the reference video & …" at bounding box center [447, 372] width 381 height 86
click at [428, 377] on textarea "Content Type: Dance Cover of GALA’s hook (please receive the reference video & …" at bounding box center [447, 372] width 381 height 86
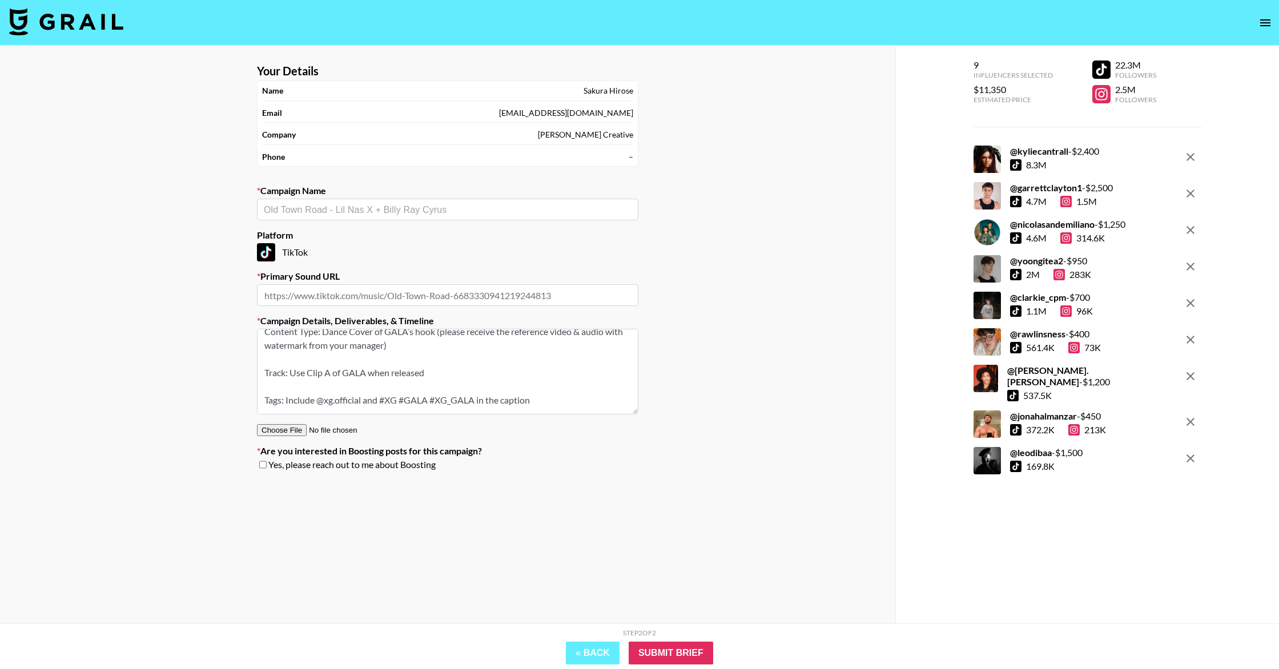
scroll to position [0, 0]
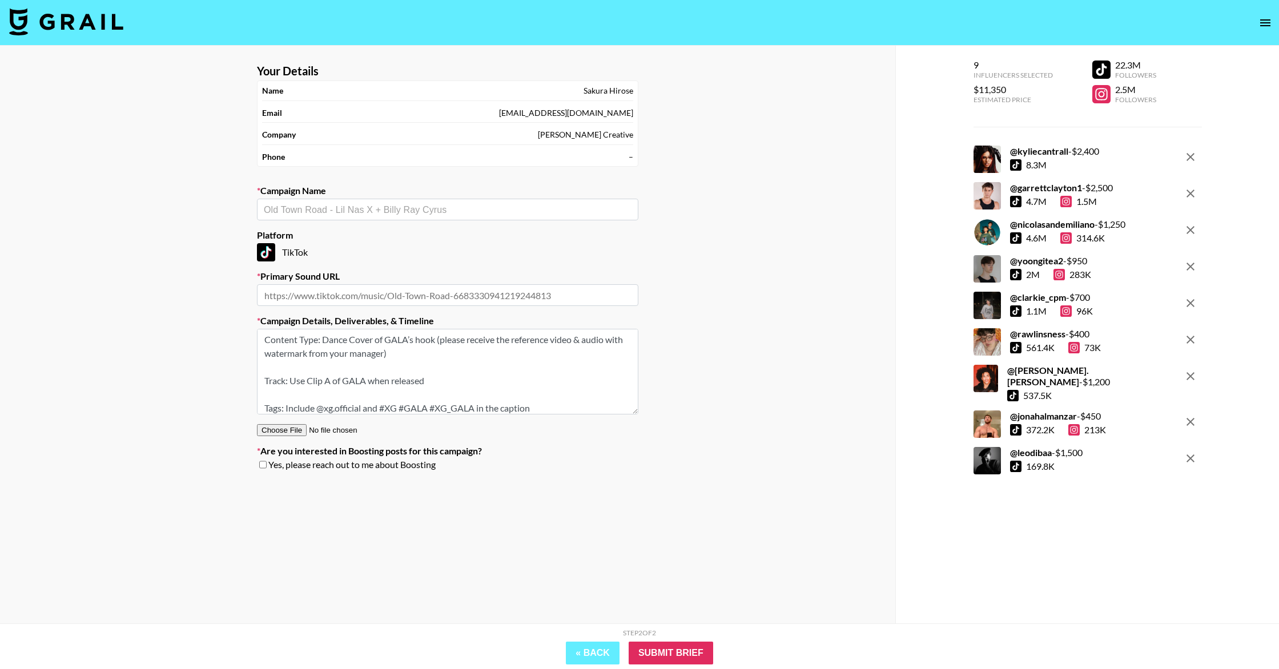
click at [404, 355] on textarea "Content Type: Dance Cover of GALA’s hook (please receive the reference video & …" at bounding box center [447, 372] width 381 height 86
drag, startPoint x: 439, startPoint y: 340, endPoint x: 456, endPoint y: 378, distance: 41.7
click at [456, 378] on textarea "Content Type: Dance Cover of GALA’s hook (please receive the reference video & …" at bounding box center [447, 372] width 381 height 86
drag, startPoint x: 456, startPoint y: 378, endPoint x: 438, endPoint y: 339, distance: 43.0
click at [438, 339] on textarea "Content Type: Dance Cover of GALA’s hook (please receive the reference video & …" at bounding box center [447, 372] width 381 height 86
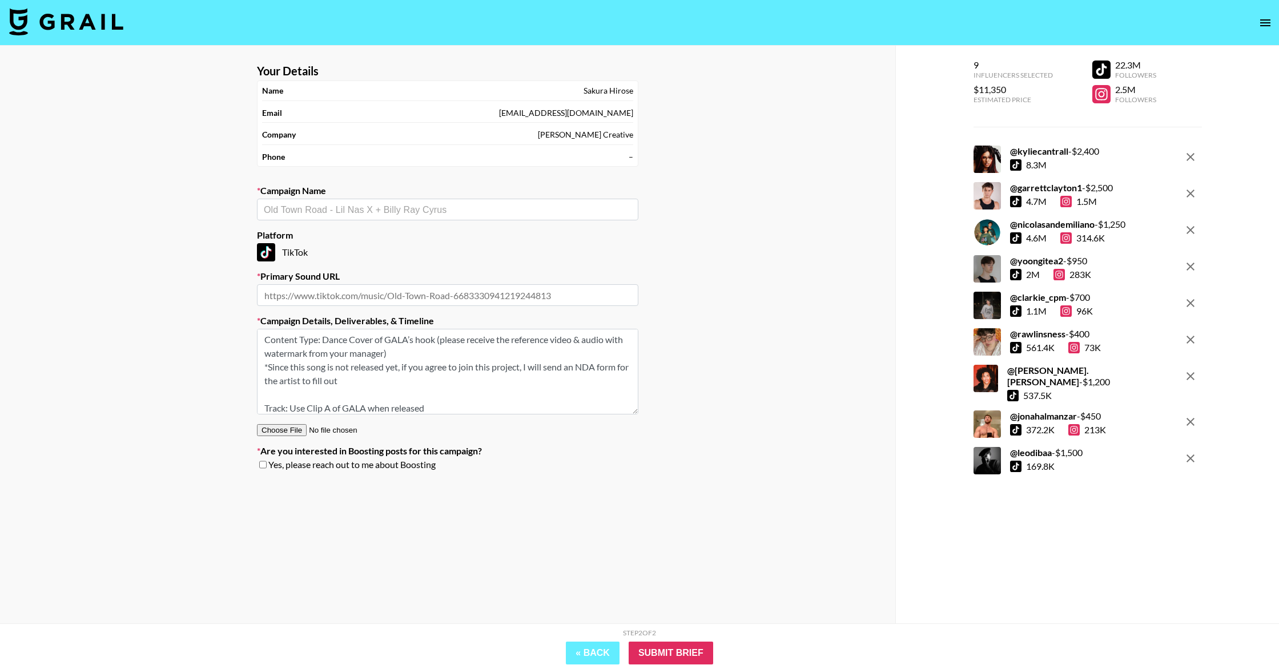
click at [293, 408] on textarea "Content Type: Dance Cover of GALA’s hook (please receive the reference video & …" at bounding box center [447, 372] width 381 height 86
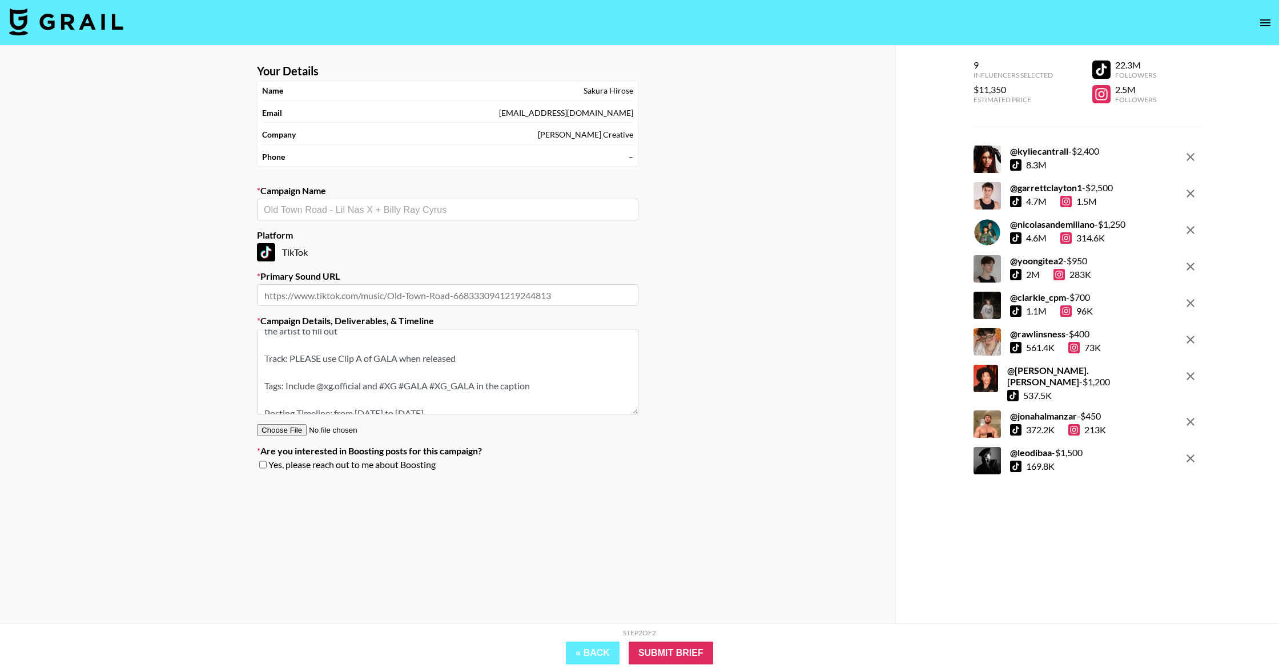
scroll to position [59, 0]
click at [490, 342] on textarea "Content Type: Dance Cover of GALA’s hook (please receive the reference video & …" at bounding box center [447, 372] width 381 height 86
click at [452, 404] on textarea "Content Type: Dance Cover of GALA’s hook (please receive the reference video & …" at bounding box center [447, 372] width 381 height 86
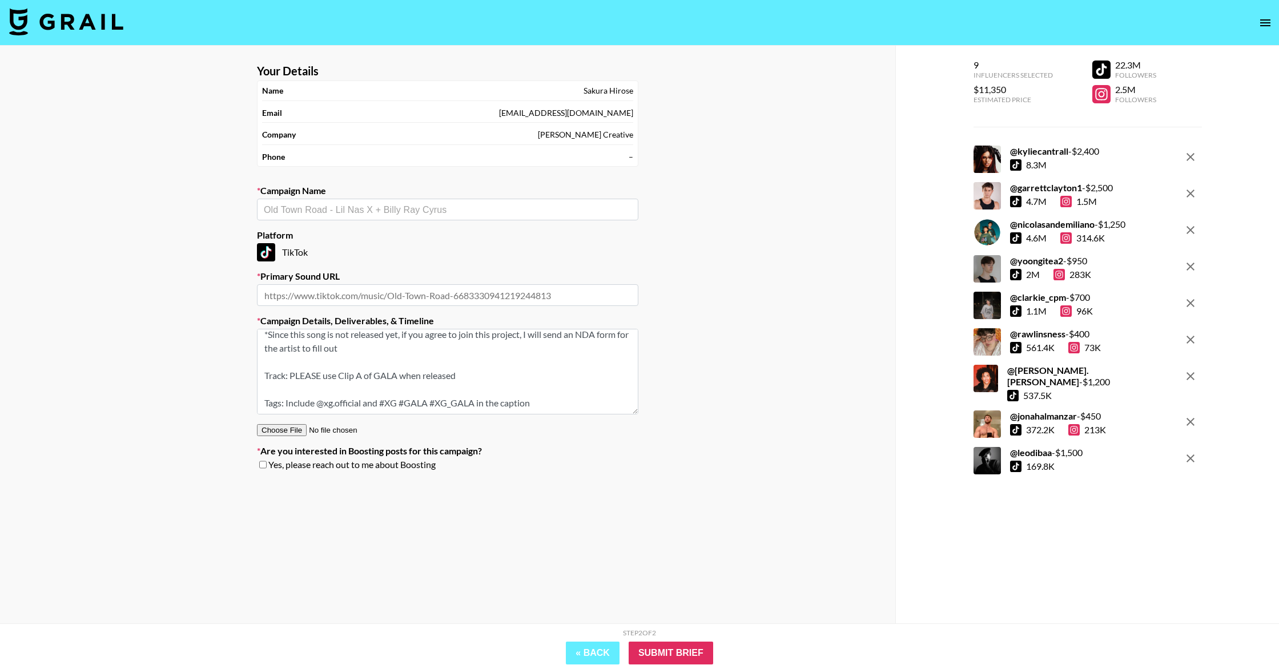
scroll to position [73, 0]
drag, startPoint x: 268, startPoint y: 402, endPoint x: 464, endPoint y: 405, distance: 196.4
click at [464, 405] on textarea "Content Type: Dance Cover of GALA’s hook (please receive the reference video & …" at bounding box center [447, 372] width 381 height 86
click at [492, 405] on textarea "Content Type: Dance Cover of GALA’s hook (please receive the reference video & …" at bounding box center [447, 372] width 381 height 86
click at [267, 400] on textarea "Content Type: Dance Cover of GALA’s hook (please receive the reference video & …" at bounding box center [447, 372] width 381 height 86
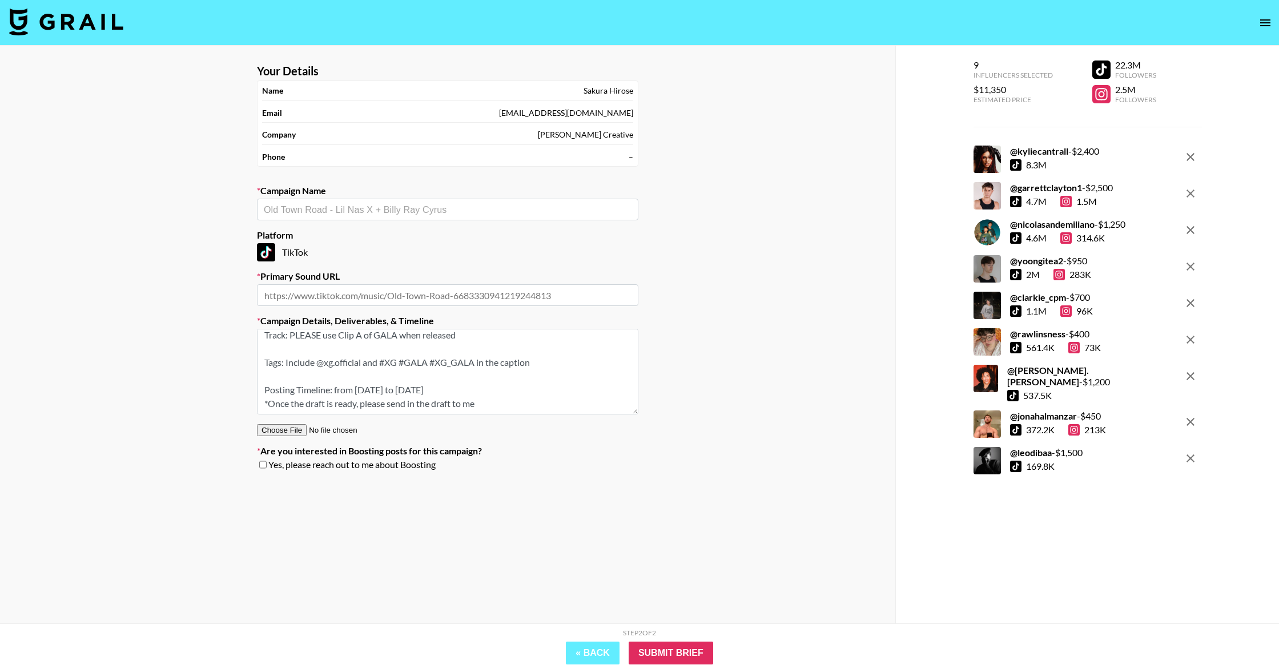
type textarea "Content Type: Dance Cover of GALA’s hook (please receive the reference video & …"
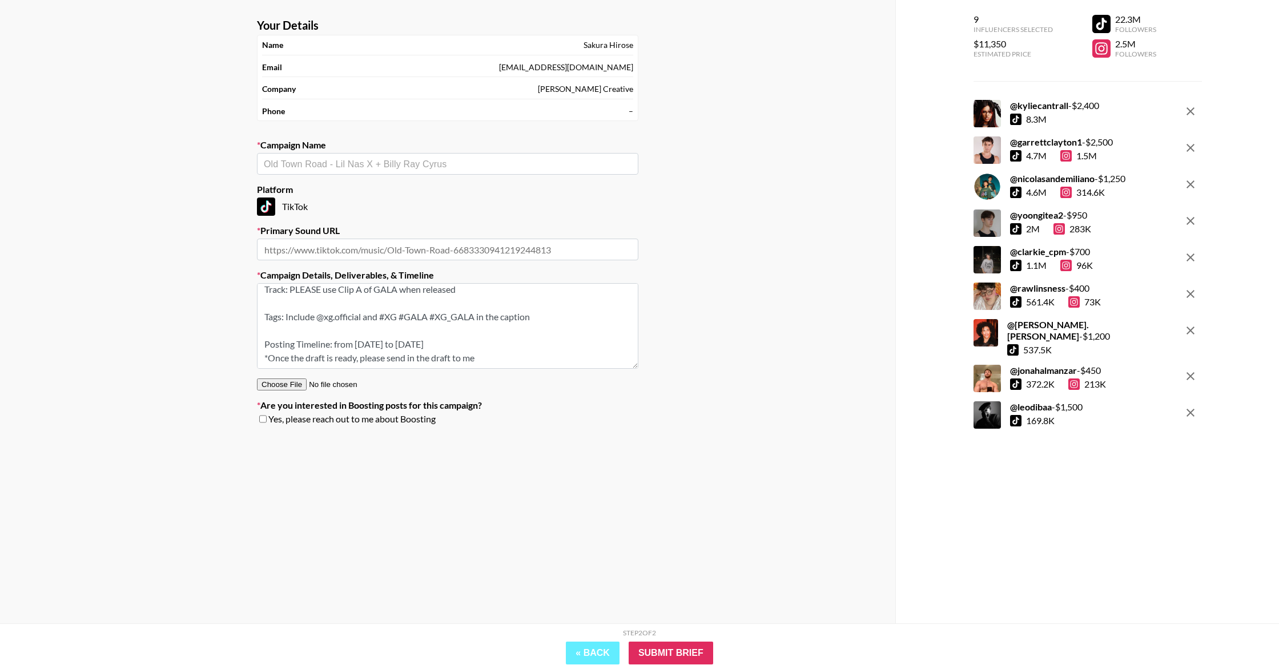
click at [547, 325] on textarea "Content Type: Dance Cover of GALA’s hook (please receive the reference video & …" at bounding box center [447, 326] width 381 height 86
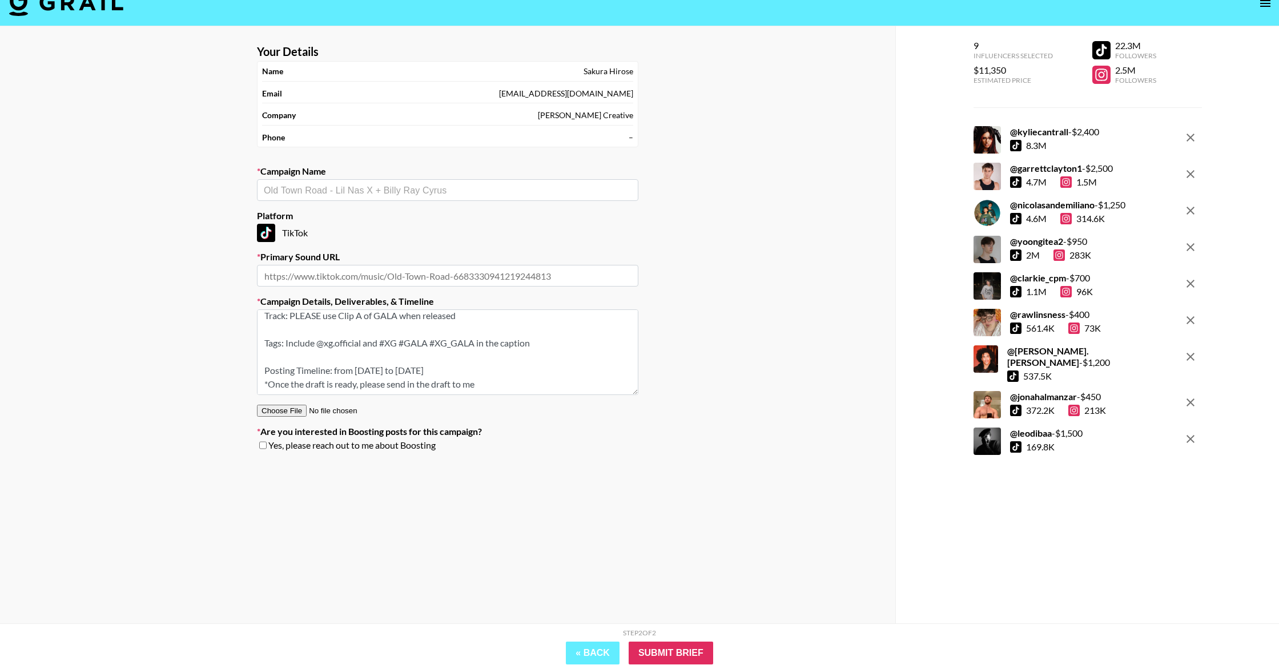
scroll to position [0, 0]
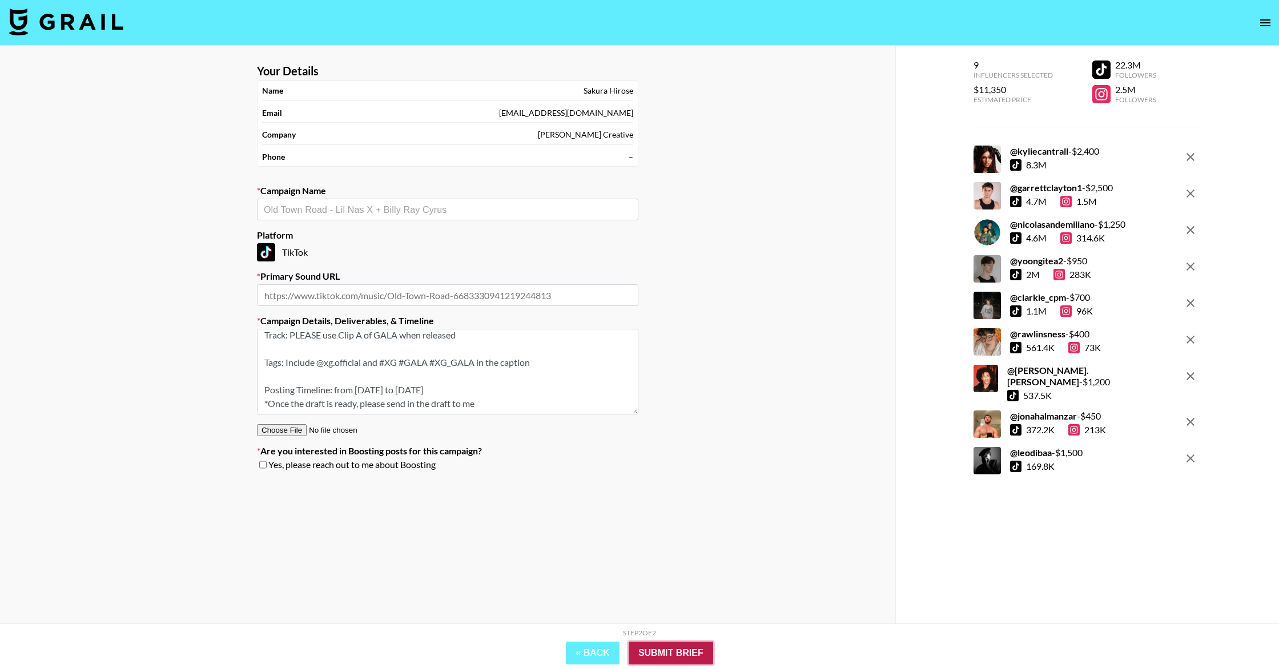
click at [633, 611] on input "Submit Brief" at bounding box center [671, 653] width 84 height 23
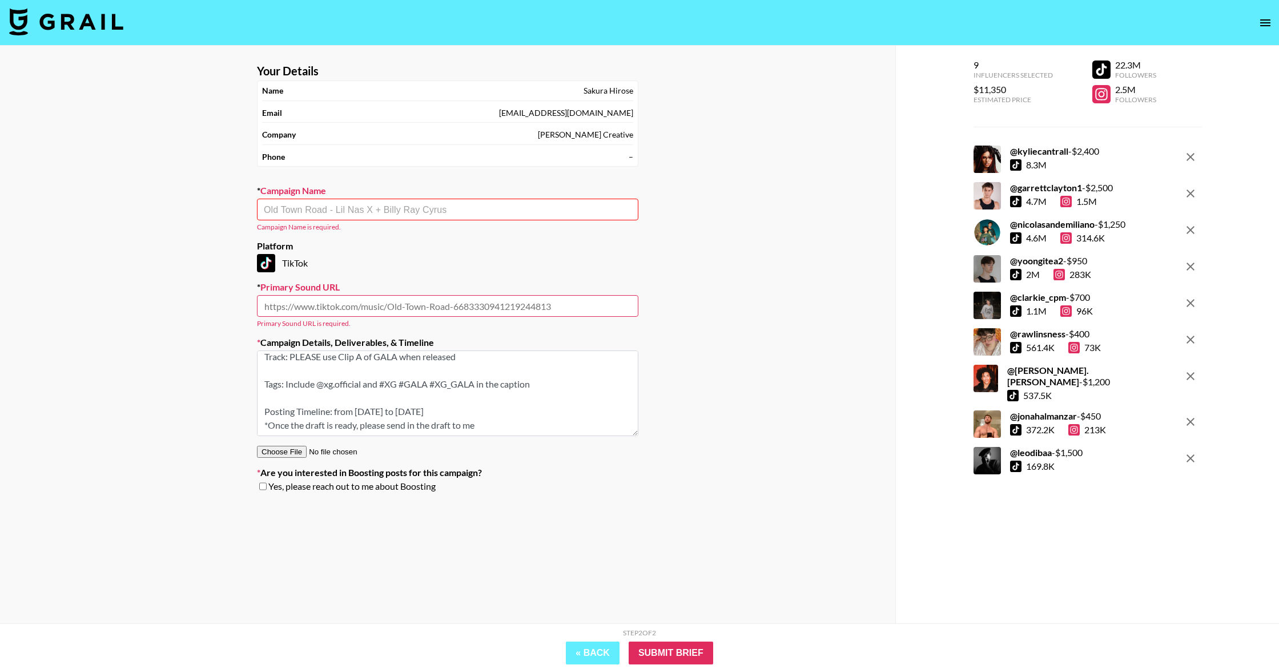
click at [448, 208] on input "text" at bounding box center [448, 209] width 368 height 13
paste input "GALA - Promo 1 (Dance Clip A)"
click at [563, 237] on li "Add New Campaign: "GALA - Promo 1 (Dance Clip A)"" at bounding box center [447, 234] width 381 height 18
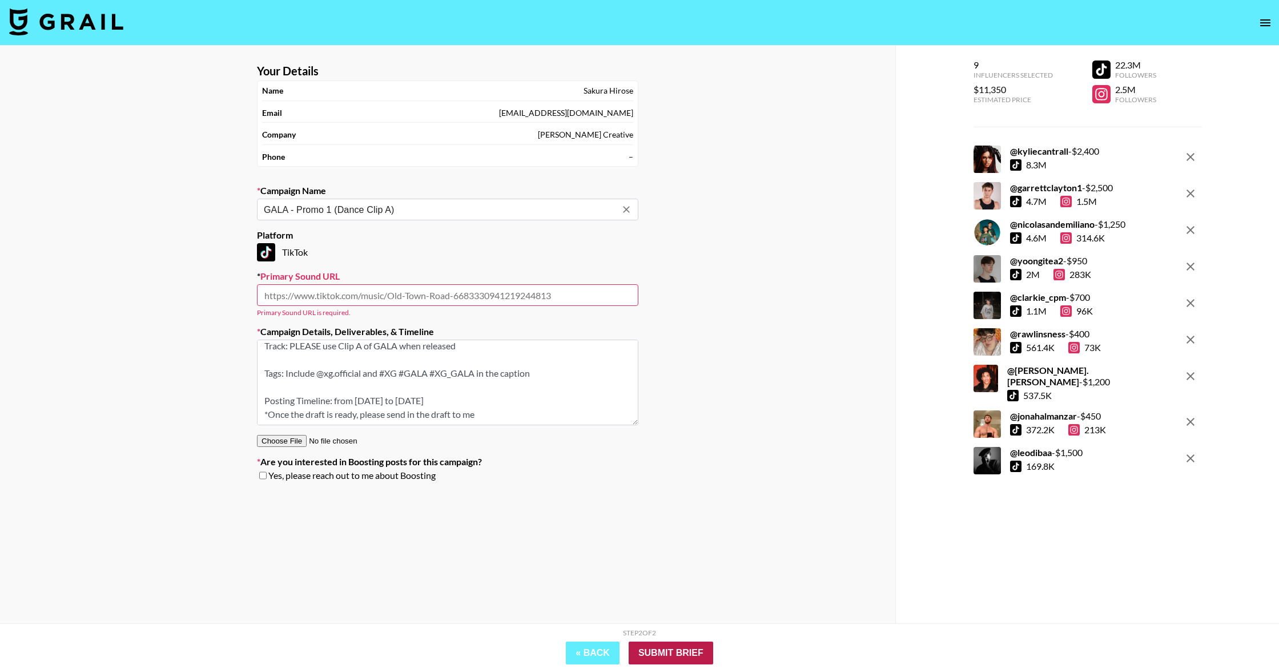
type input "GALA - Promo 1 (Dance Clip A)"
click at [633, 611] on input "Submit Brief" at bounding box center [671, 653] width 84 height 23
click at [472, 292] on input "text" at bounding box center [447, 295] width 381 height 22
paste input "[URL][EMAIL_ADDRESS][DOMAIN_NAME][DOMAIN_NAME]"
type input "[URL][EMAIL_ADDRESS][DOMAIN_NAME][DOMAIN_NAME]"
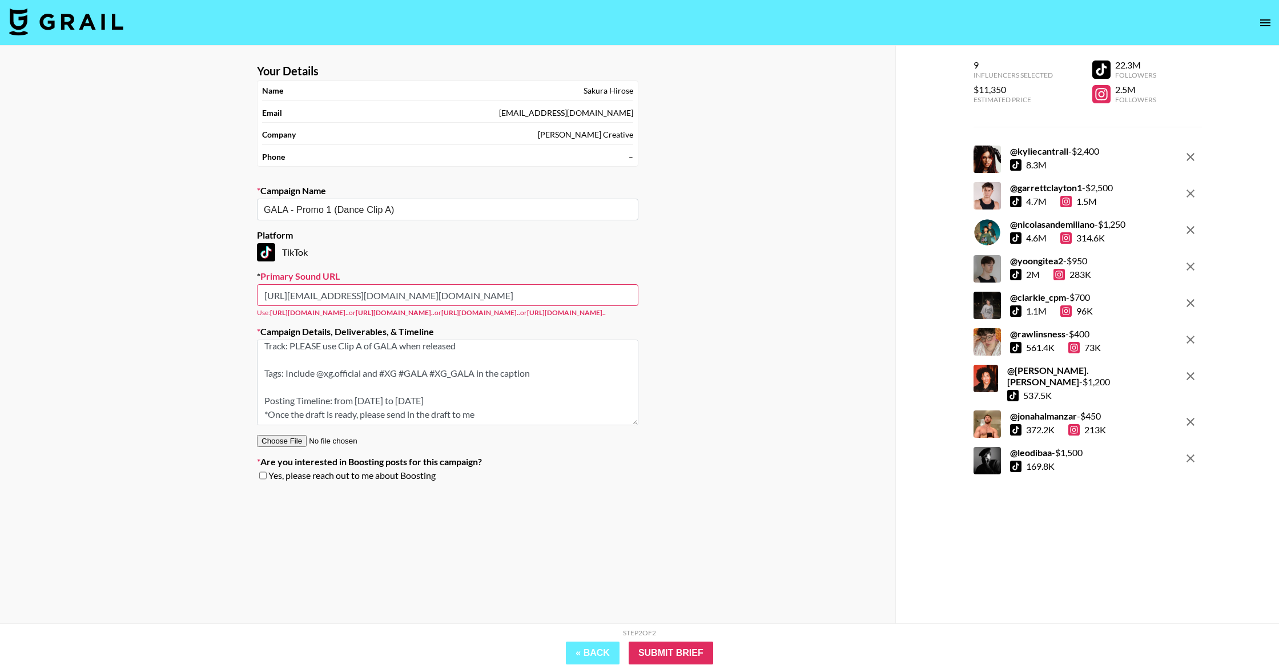
drag, startPoint x: 424, startPoint y: 293, endPoint x: 253, endPoint y: 297, distance: 170.7
click at [253, 297] on section "Your Details Name [PERSON_NAME] Email [EMAIL_ADDRESS][DOMAIN_NAME] Company [PER…" at bounding box center [448, 277] width 400 height 445
click at [301, 295] on input "text" at bounding box center [447, 295] width 381 height 22
paste input "[URL][DOMAIN_NAME]"
click at [304, 297] on input "[URL][DOMAIN_NAME]" at bounding box center [447, 295] width 381 height 22
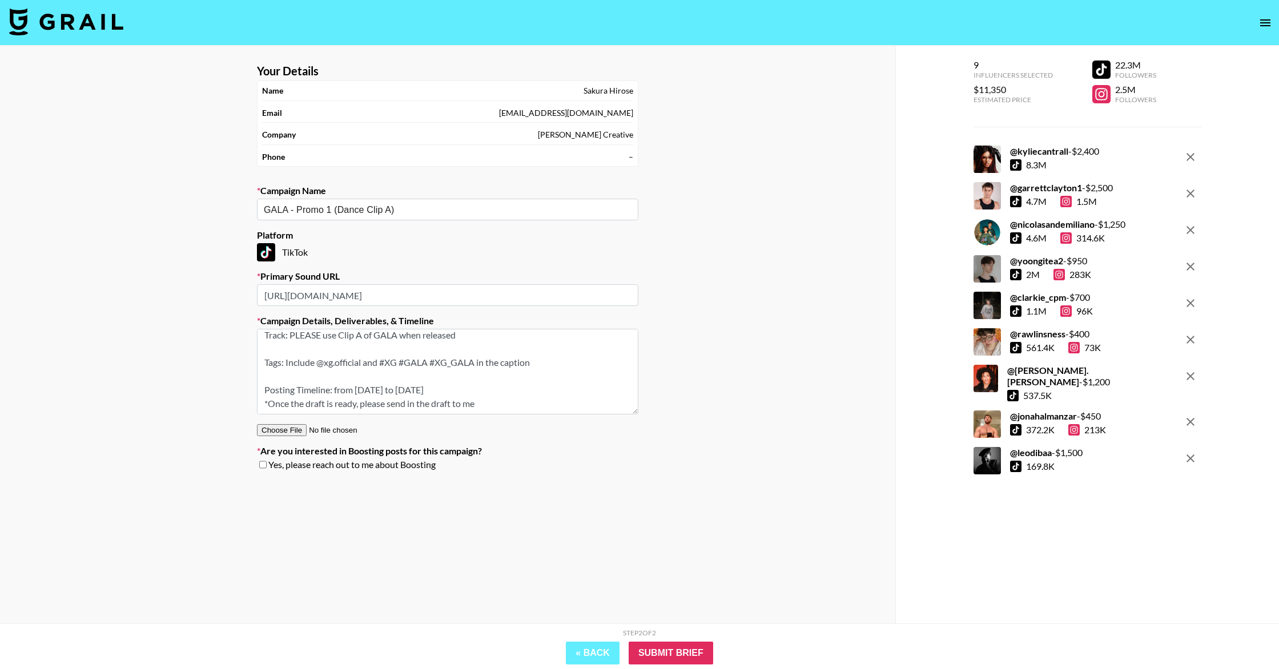
drag, startPoint x: 484, startPoint y: 297, endPoint x: 253, endPoint y: 297, distance: 230.6
click at [250, 297] on section "Your Details Name [PERSON_NAME] Email [EMAIL_ADDRESS][DOMAIN_NAME] Company [PER…" at bounding box center [448, 272] width 400 height 434
type input "[URL][DOMAIN_NAME]"
click at [633, 343] on div "Your Details Name [PERSON_NAME] Email [EMAIL_ADDRESS][DOMAIN_NAME] Company [PER…" at bounding box center [447, 357] width 895 height 623
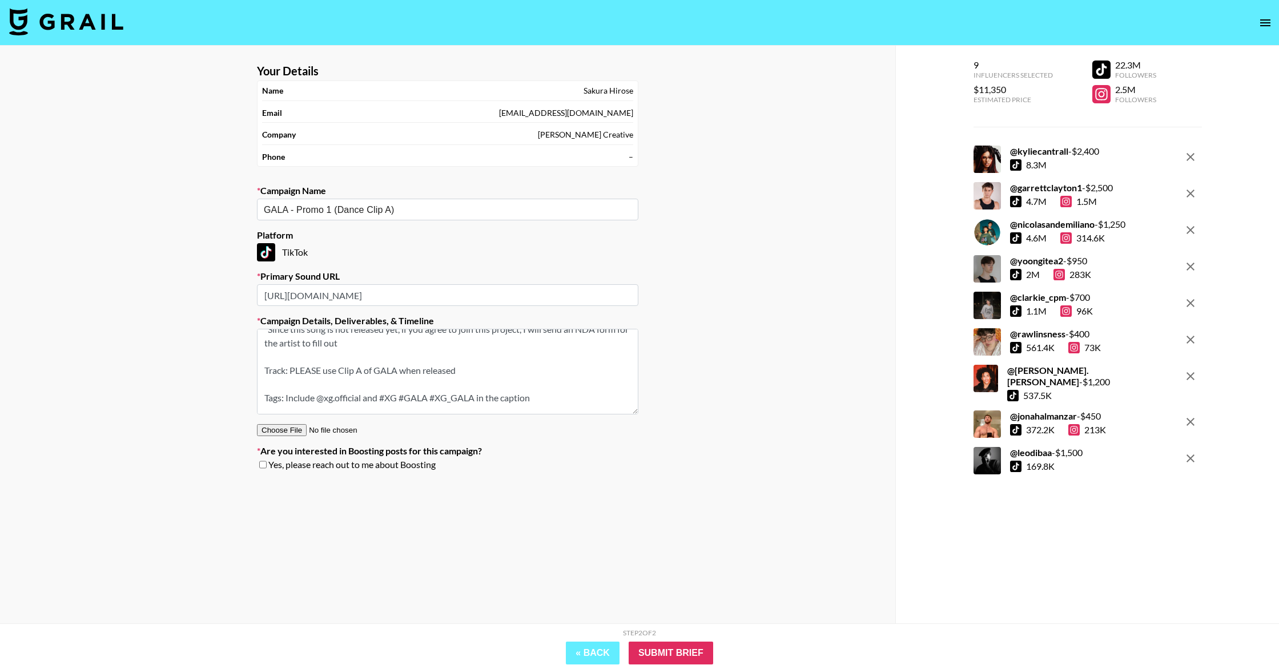
click at [479, 369] on textarea "Content Type: Dance Cover of GALA’s hook (please receive the reference video & …" at bounding box center [447, 372] width 381 height 86
click at [331, 387] on textarea "Content Type: Dance Cover of GALA’s hook (please receive the reference video & …" at bounding box center [447, 372] width 381 height 86
click at [427, 374] on textarea "Content Type: Dance Cover of GALA’s hook (please receive the reference video & …" at bounding box center [447, 372] width 381 height 86
drag, startPoint x: 264, startPoint y: 384, endPoint x: 657, endPoint y: 384, distance: 392.2
click at [633, 384] on div "Your Details Name [PERSON_NAME] Email [EMAIL_ADDRESS][DOMAIN_NAME] Company [PER…" at bounding box center [447, 357] width 895 height 623
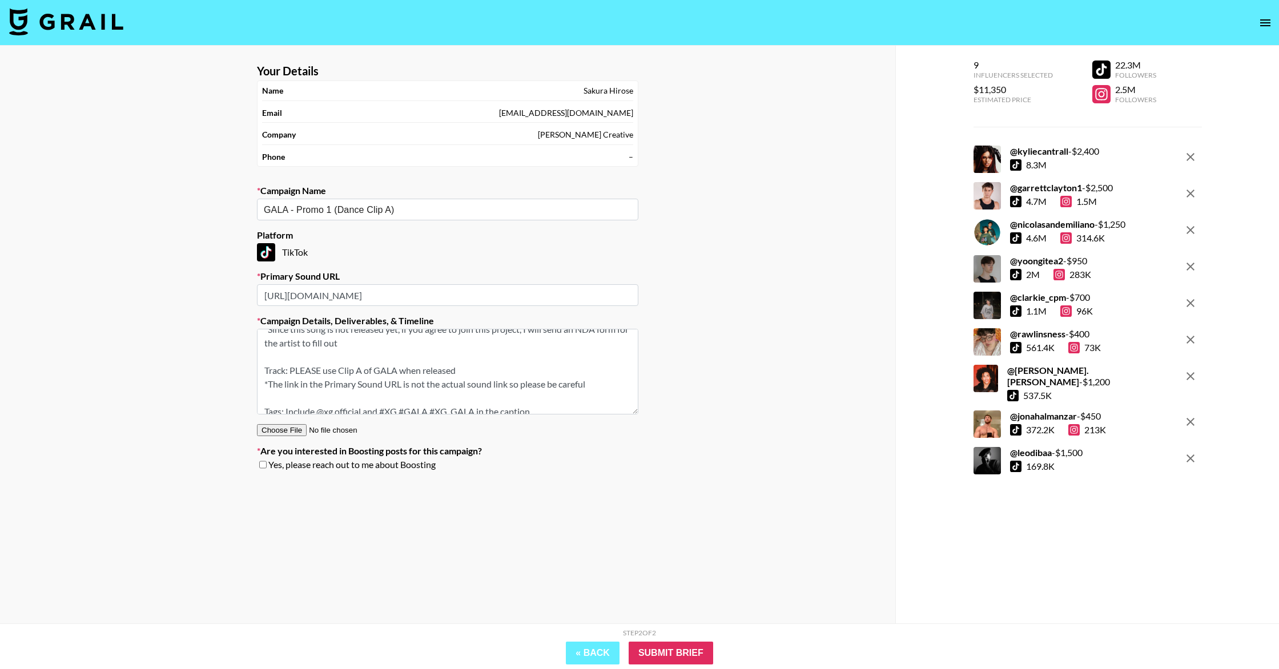
type textarea "Content Type: Dance Cover of GALA’s hook (please receive the reference video & …"
drag, startPoint x: 484, startPoint y: 301, endPoint x: 291, endPoint y: 288, distance: 194.0
click at [291, 288] on input "[URL][DOMAIN_NAME]" at bounding box center [447, 295] width 381 height 22
click at [526, 448] on label "Are you interested in Boosting posts for this campaign?" at bounding box center [447, 450] width 381 height 11
click at [633, 611] on input "Submit Brief" at bounding box center [671, 653] width 84 height 23
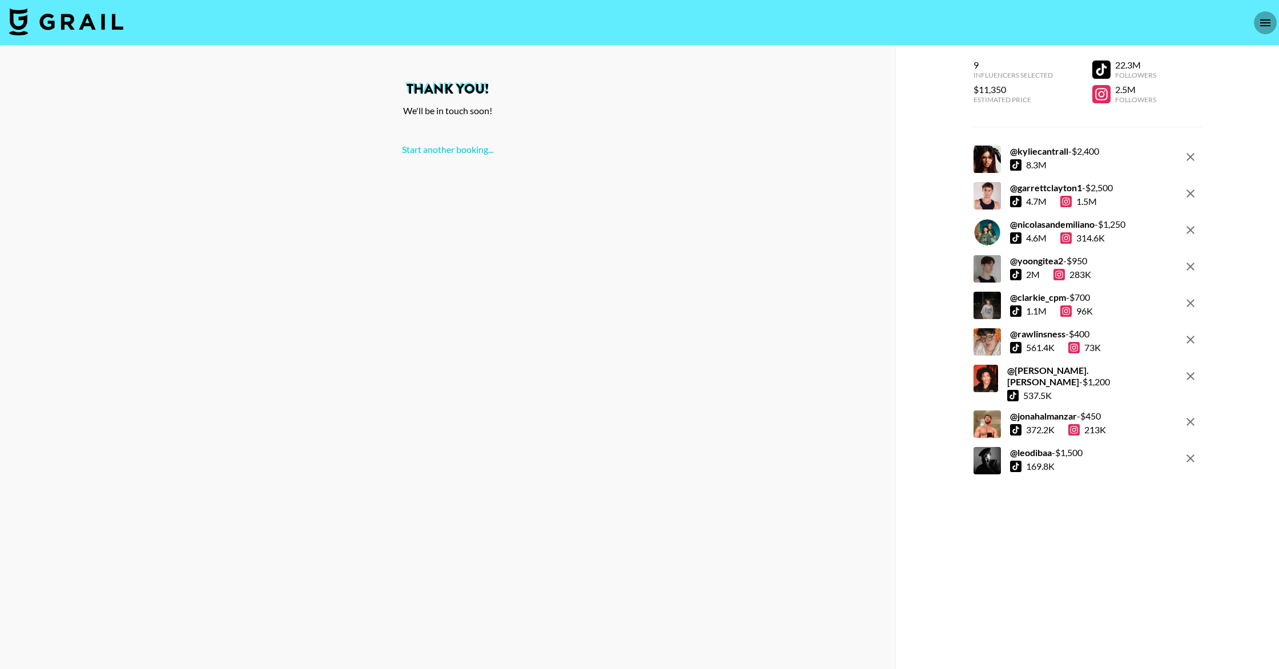
click at [633, 20] on icon "open drawer" at bounding box center [1265, 23] width 14 height 14
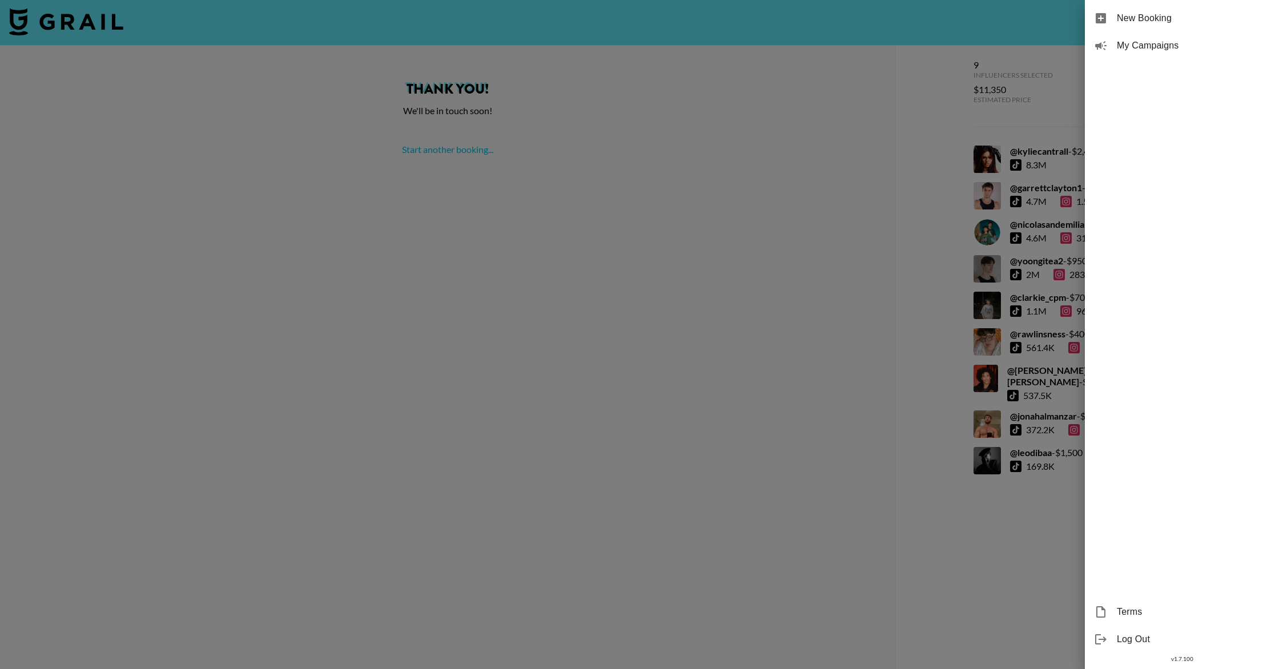
click at [633, 176] on div at bounding box center [639, 334] width 1279 height 669
